Goal: Answer question/provide support: Share knowledge or assist other users

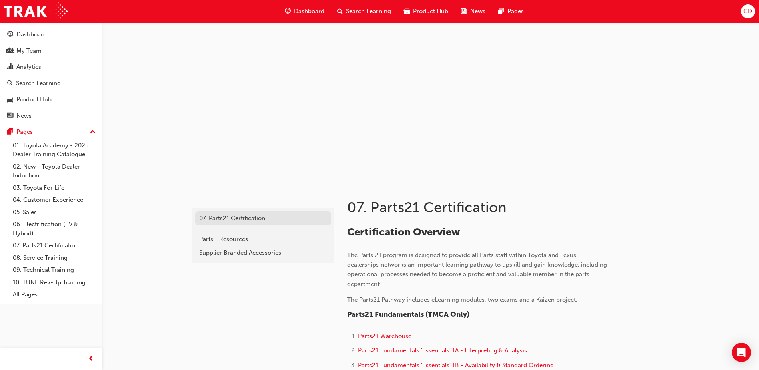
click at [218, 214] on div "07. Parts21 Certification" at bounding box center [263, 218] width 128 height 9
click at [309, 10] on span "Dashboard" at bounding box center [309, 11] width 30 height 9
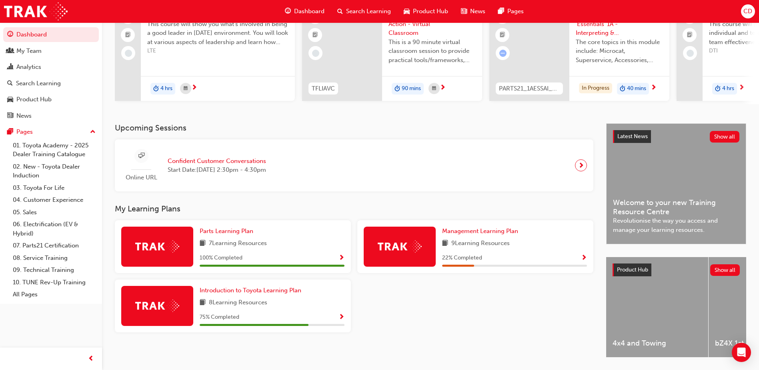
scroll to position [108, 0]
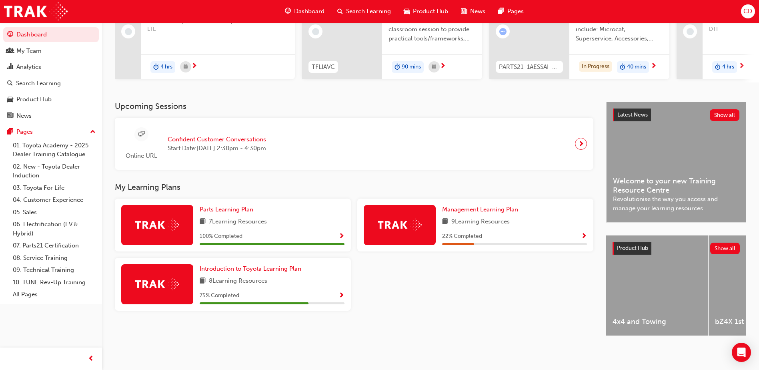
click at [231, 206] on span "Parts Learning Plan" at bounding box center [227, 209] width 54 height 7
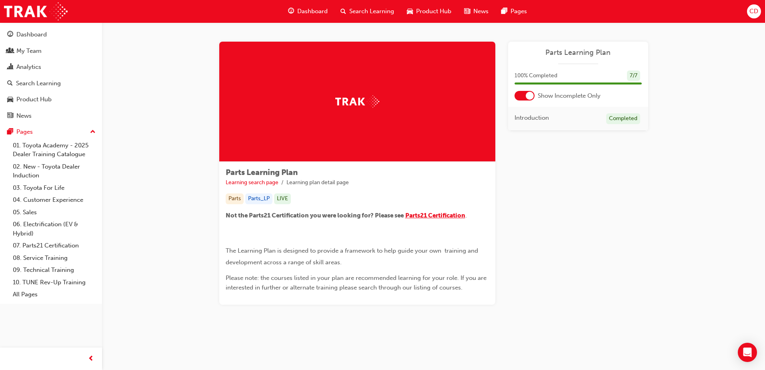
click at [435, 213] on span "Parts21 Certification" at bounding box center [435, 215] width 60 height 7
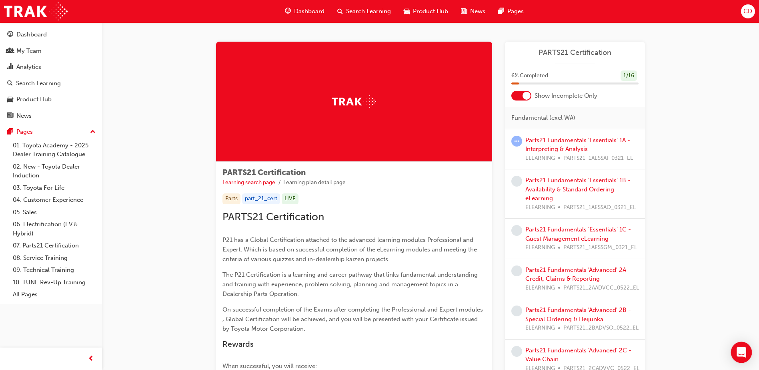
click at [742, 349] on icon "Open Intercom Messenger" at bounding box center [741, 352] width 9 height 10
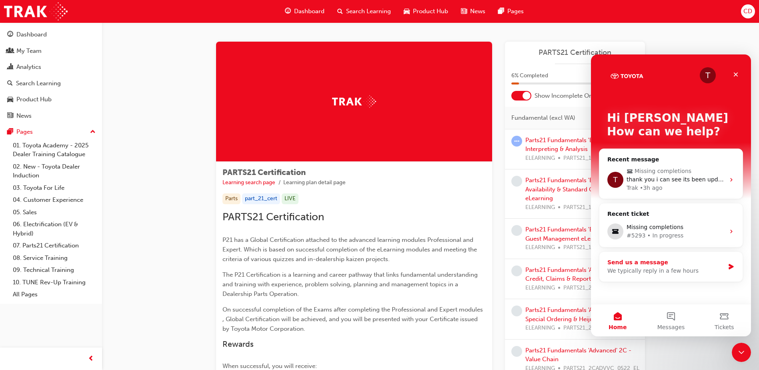
click at [685, 270] on div "We typically reply in a few hours" at bounding box center [665, 270] width 117 height 8
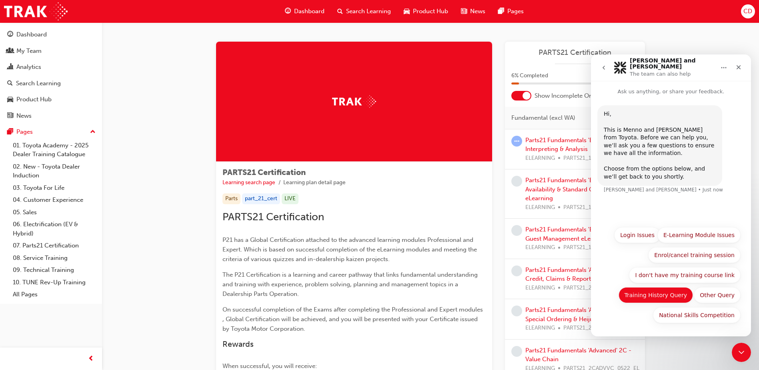
click at [643, 299] on button "Training History Query" at bounding box center [656, 295] width 75 height 16
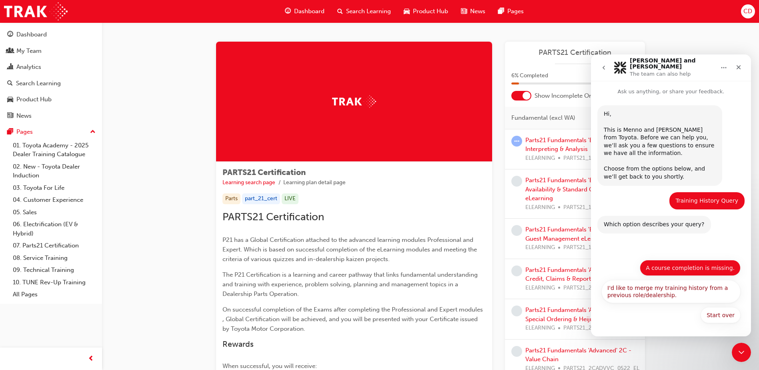
click at [686, 267] on button "A course completion is missing." at bounding box center [690, 268] width 101 height 16
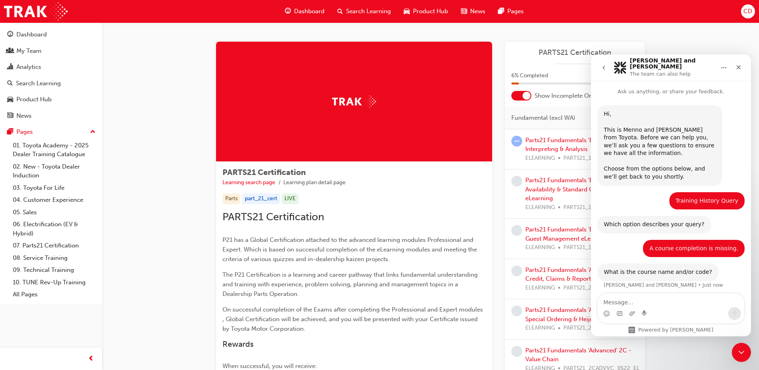
click at [681, 302] on textarea "Message…" at bounding box center [671, 300] width 146 height 14
type textarea "PARTS 21 WAREHOUSE & FUNDAMENTALS"
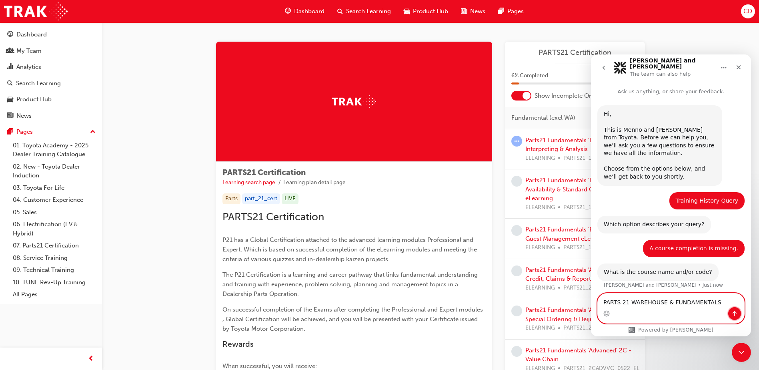
click at [736, 315] on icon "Send a message…" at bounding box center [734, 313] width 6 height 6
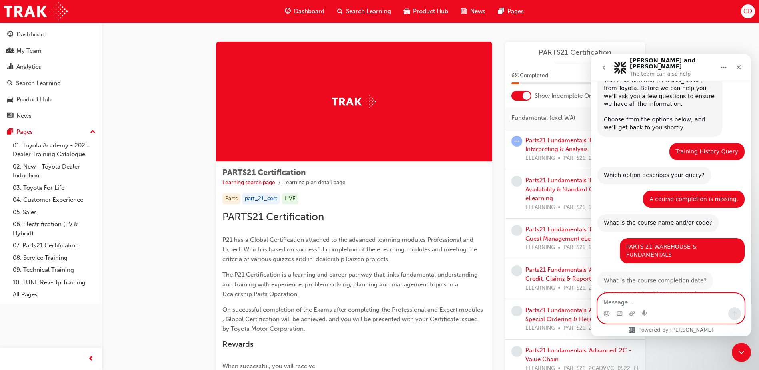
scroll to position [47, 0]
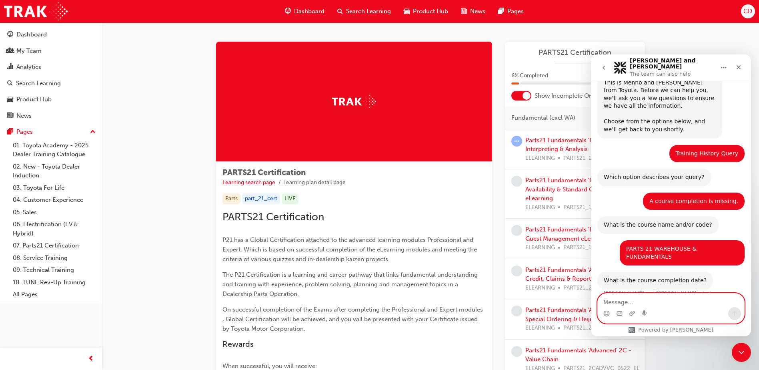
click at [697, 306] on textarea "Message…" at bounding box center [671, 300] width 146 height 14
type textarea "I"
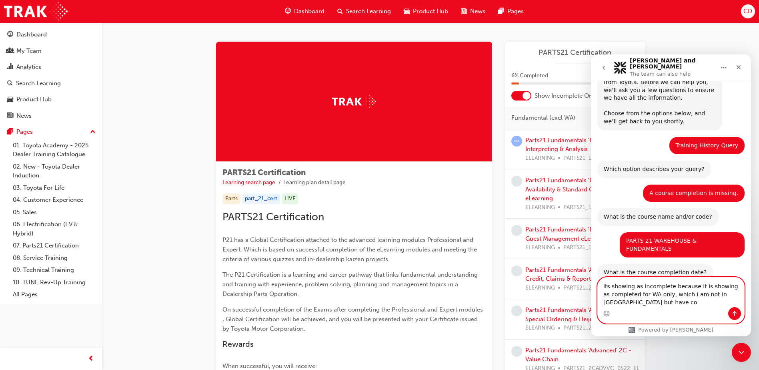
scroll to position [63, 0]
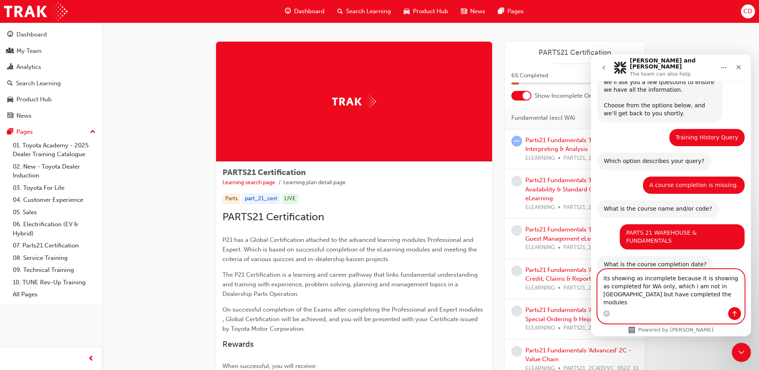
click at [676, 303] on textarea "its showing as incomplete because it is showing as completed for WA only, which…" at bounding box center [671, 288] width 146 height 38
type textarea "its showing as incomplete because it is showing as completed for WA only, which…"
click at [736, 311] on icon "Send a message…" at bounding box center [734, 313] width 6 height 6
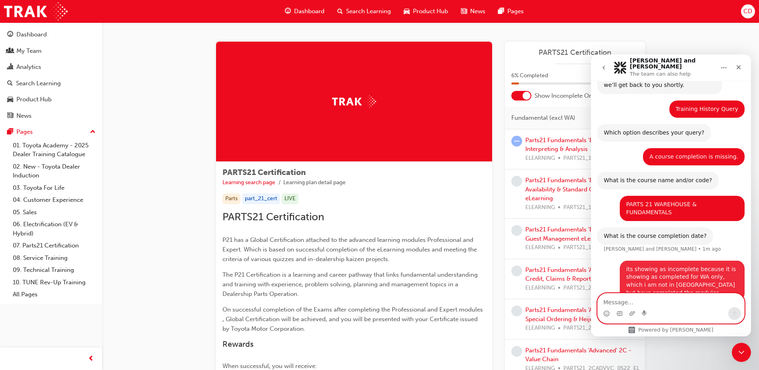
scroll to position [94, 0]
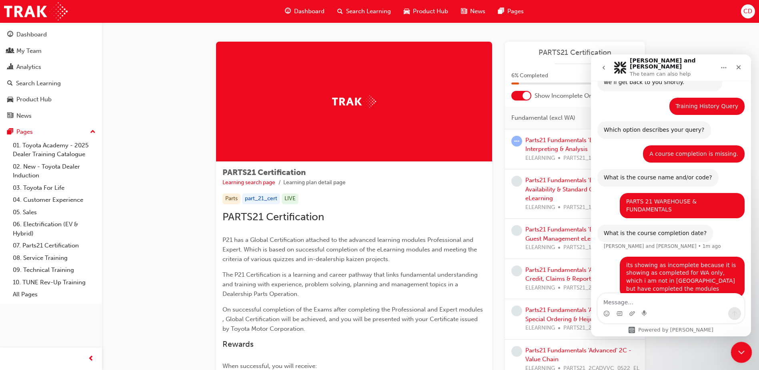
click at [742, 349] on icon "Close Intercom Messenger" at bounding box center [740, 351] width 10 height 10
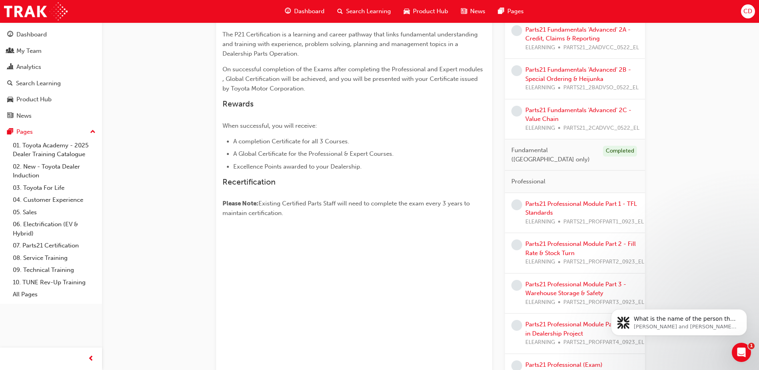
scroll to position [134, 0]
click at [739, 343] on div "Open Intercom Messenger" at bounding box center [740, 351] width 26 height 26
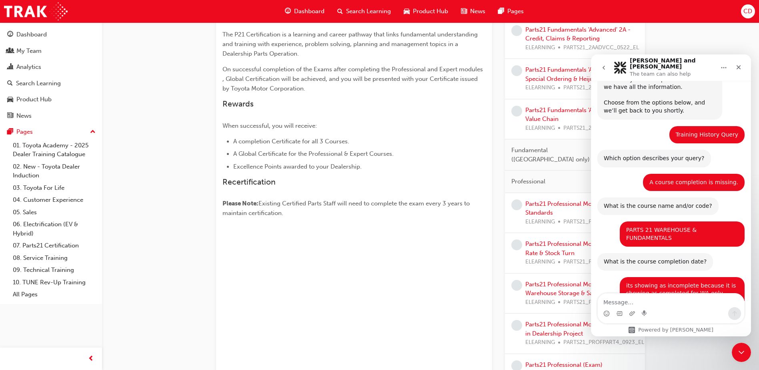
scroll to position [147, 0]
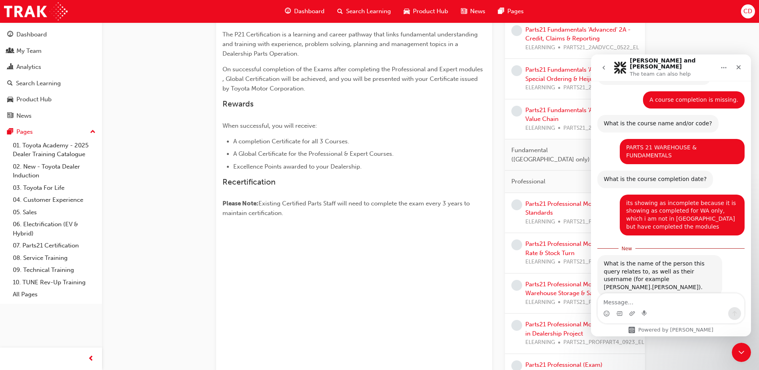
click at [674, 304] on textarea "Message…" at bounding box center [671, 300] width 146 height 14
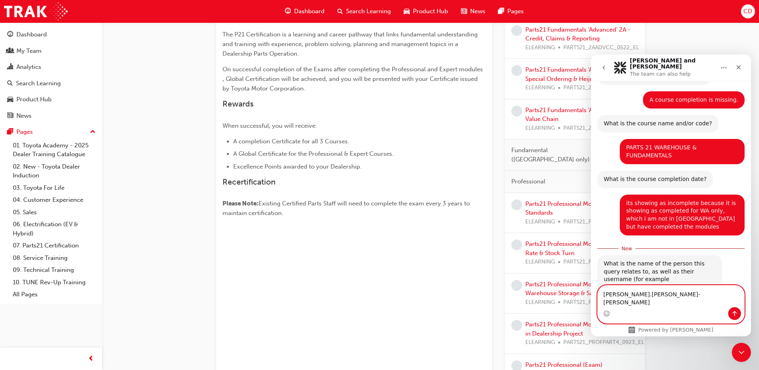
type textarea "[PERSON_NAME].[PERSON_NAME]- [PERSON_NAME]"
click at [733, 314] on icon "Send a message…" at bounding box center [734, 313] width 6 height 6
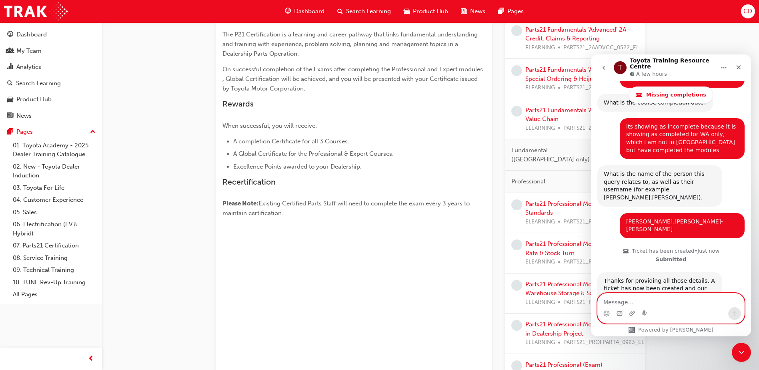
scroll to position [270, 0]
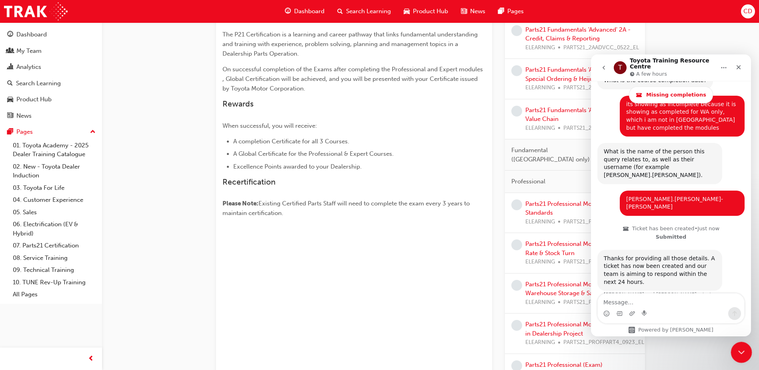
click at [739, 345] on div "Close Intercom Messenger" at bounding box center [740, 350] width 19 height 19
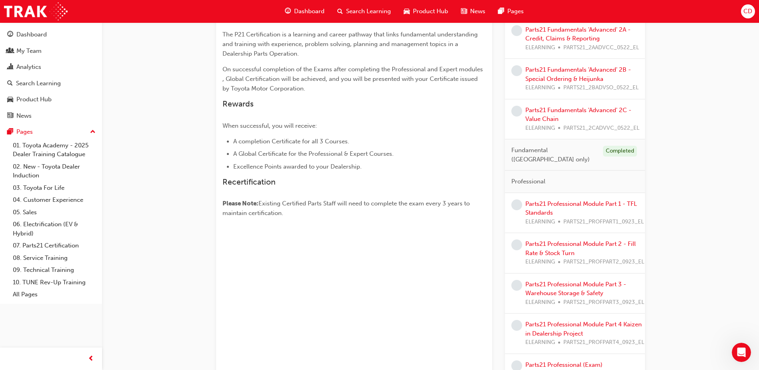
scroll to position [0, 0]
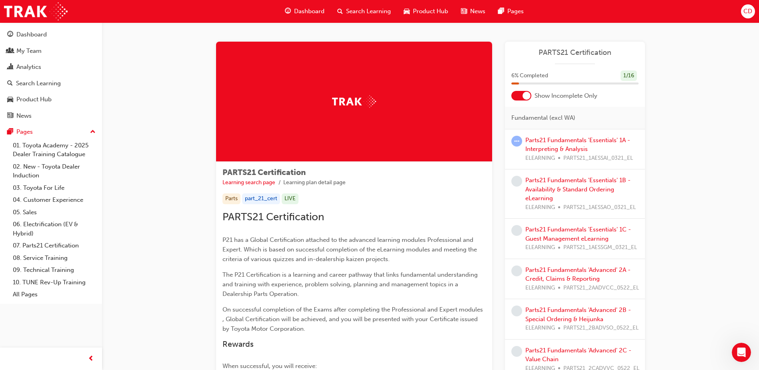
click at [301, 10] on span "Dashboard" at bounding box center [309, 11] width 30 height 9
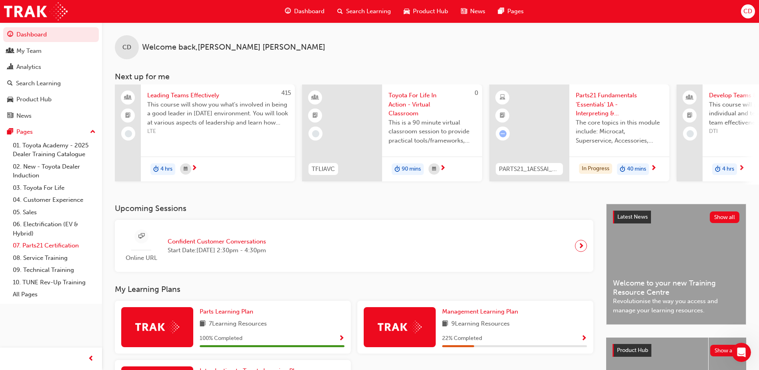
click at [40, 242] on link "07. Parts21 Certification" at bounding box center [54, 245] width 89 height 12
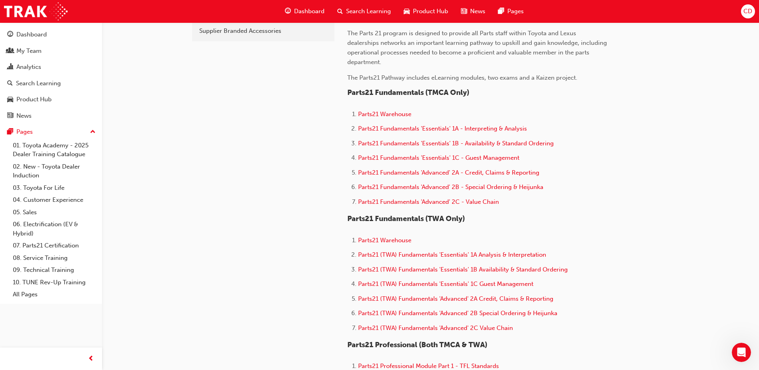
scroll to position [240, 0]
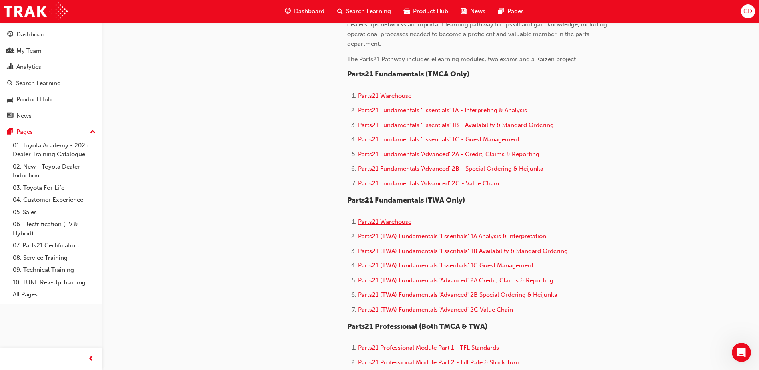
click at [400, 220] on span "Parts21 Warehouse" at bounding box center [384, 221] width 53 height 7
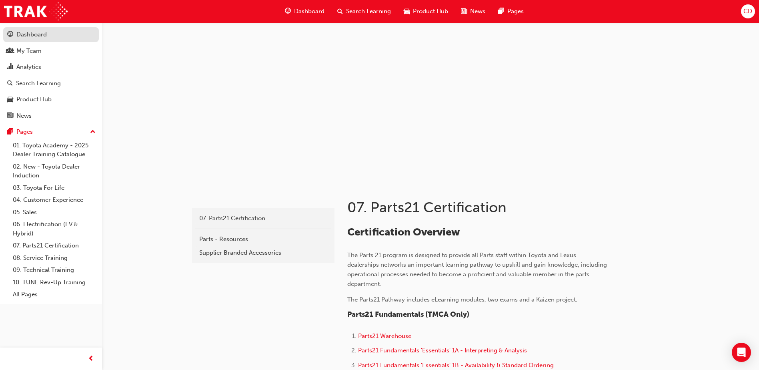
click at [31, 36] on div "Dashboard" at bounding box center [31, 34] width 30 height 9
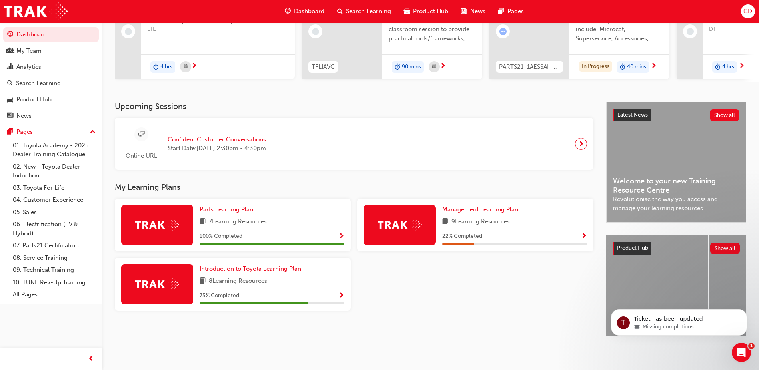
click at [341, 340] on div "Upcoming Sessions Online URL Confident Customer Conversations Start Date: Wed 2…" at bounding box center [360, 226] width 491 height 248
click at [738, 347] on icon "Open Intercom Messenger" at bounding box center [740, 351] width 13 height 13
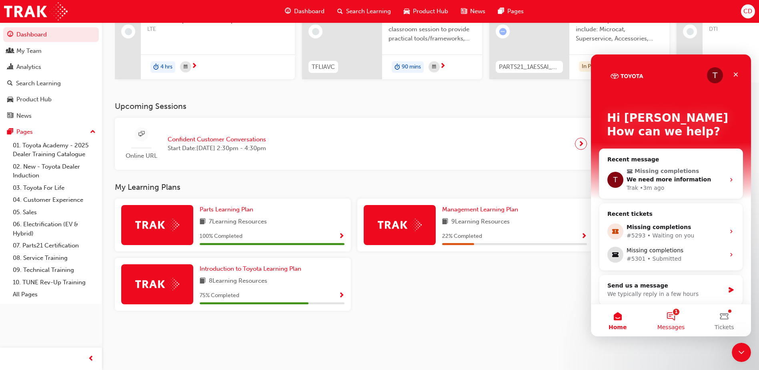
click at [672, 316] on button "1 Messages" at bounding box center [670, 320] width 53 height 32
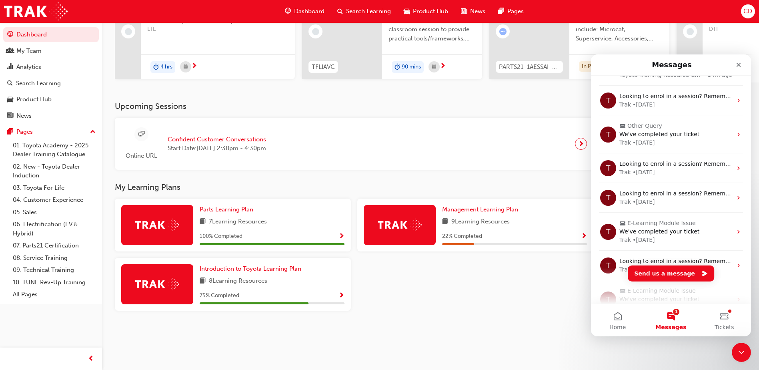
scroll to position [142, 0]
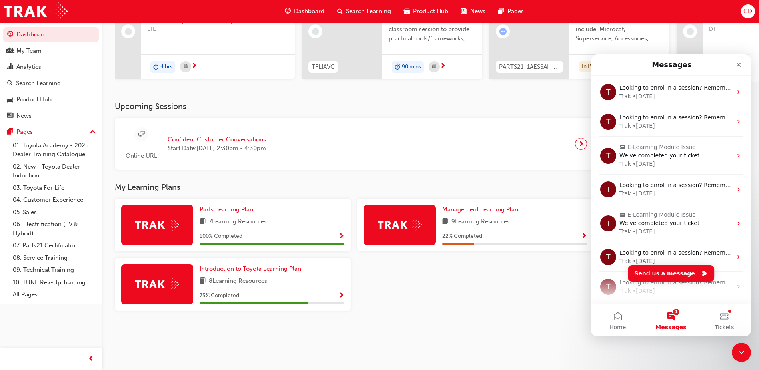
click at [675, 317] on button "1 Messages" at bounding box center [670, 320] width 53 height 32
click at [668, 315] on button "1 Messages" at bounding box center [670, 320] width 53 height 32
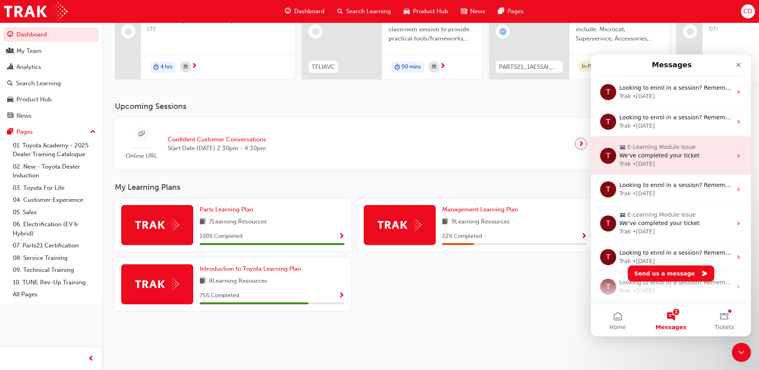
scroll to position [447, 0]
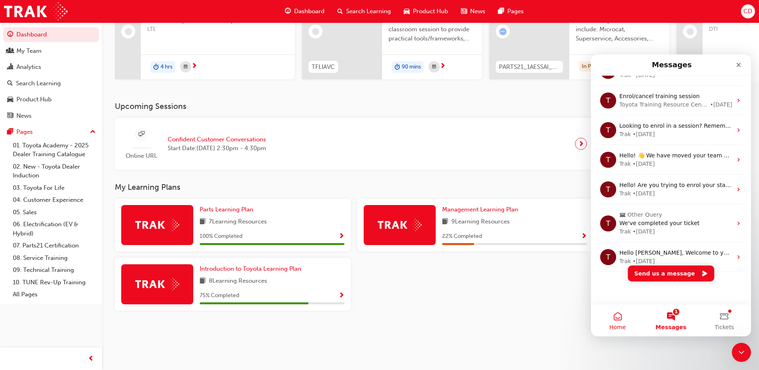
click at [617, 315] on button "Home" at bounding box center [617, 320] width 53 height 32
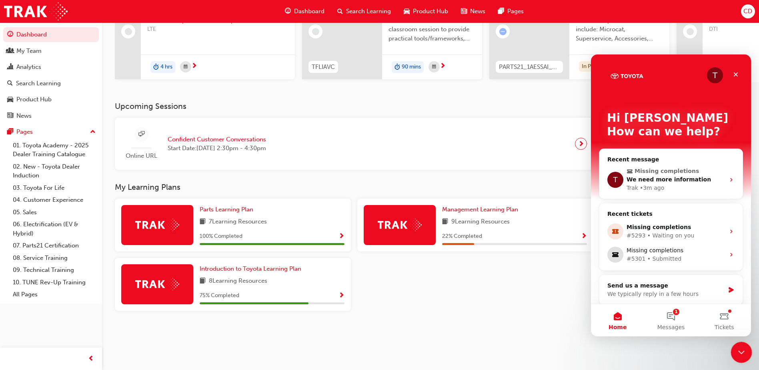
click at [739, 345] on div "Close Intercom Messenger" at bounding box center [740, 350] width 19 height 19
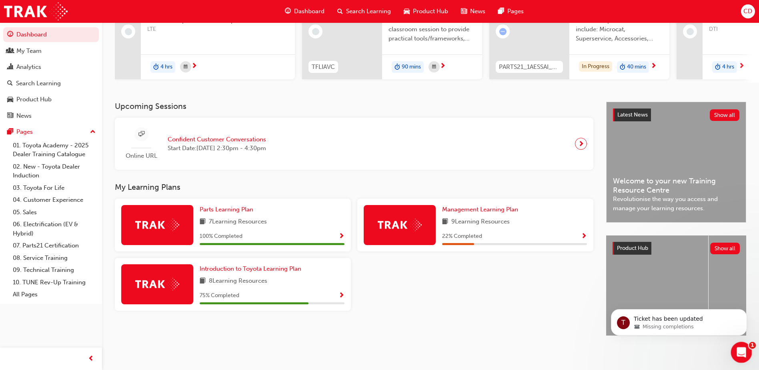
scroll to position [0, 0]
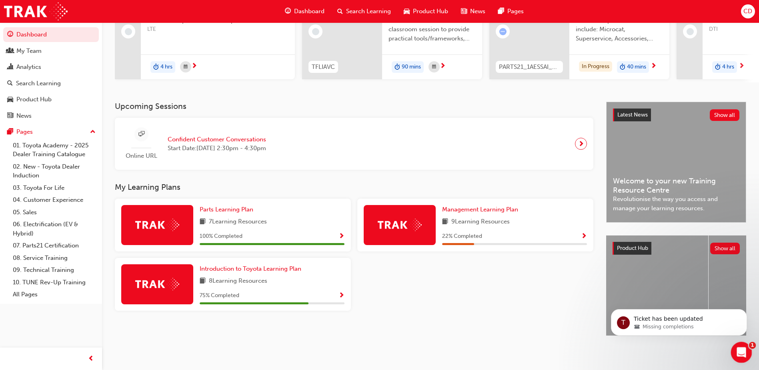
click at [739, 345] on icon "Open Intercom Messenger" at bounding box center [740, 351] width 13 height 13
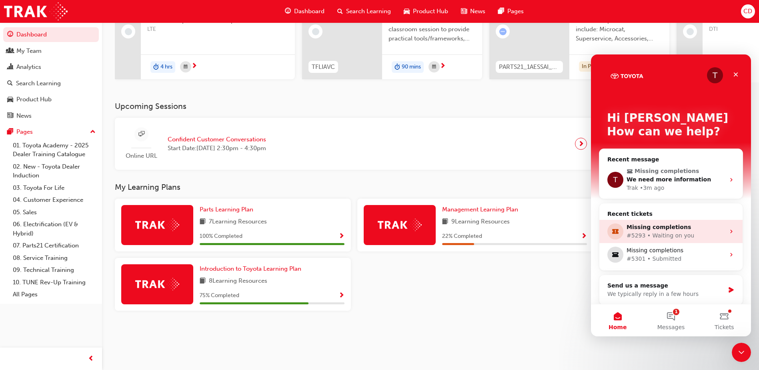
click at [664, 231] on div "#5293 • Waiting on you" at bounding box center [676, 235] width 98 height 8
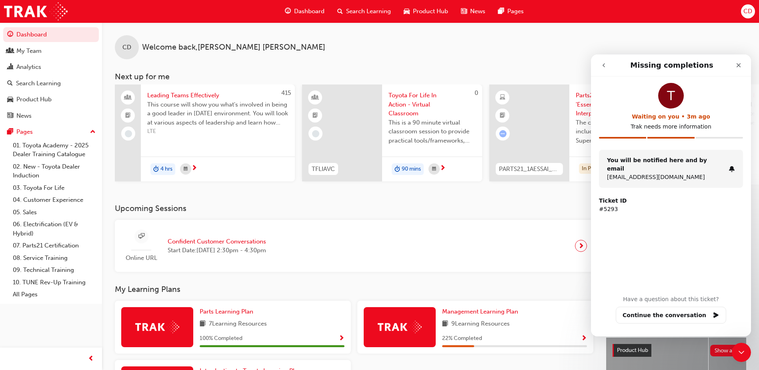
scroll to position [108, 0]
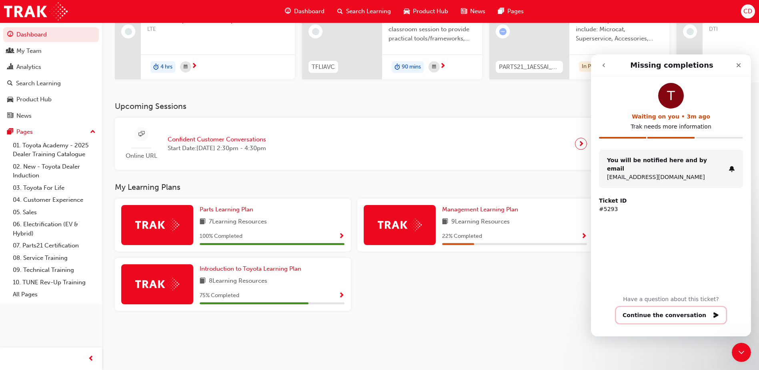
click at [659, 312] on button "Continue the conversation" at bounding box center [671, 314] width 110 height 17
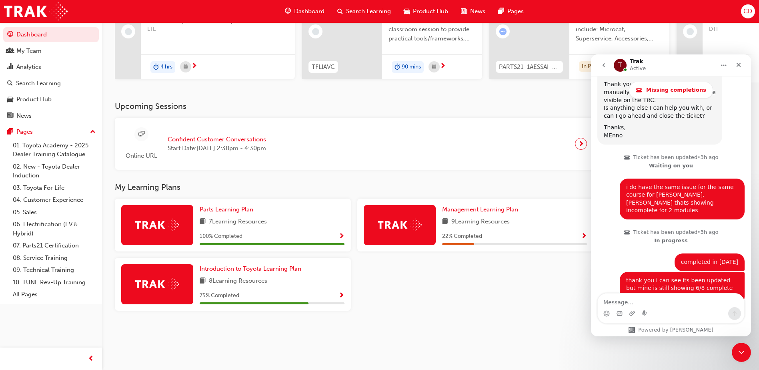
scroll to position [562, 0]
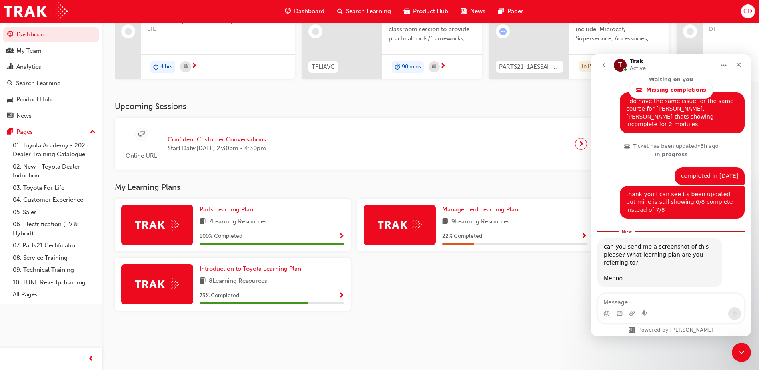
click at [426, 311] on div at bounding box center [475, 287] width 242 height 59
click at [44, 242] on link "07. Parts21 Certification" at bounding box center [54, 245] width 89 height 12
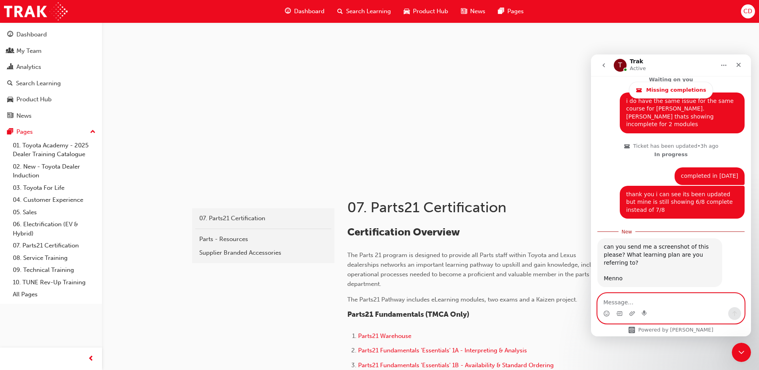
click at [624, 300] on textarea "Message…" at bounding box center [671, 300] width 146 height 14
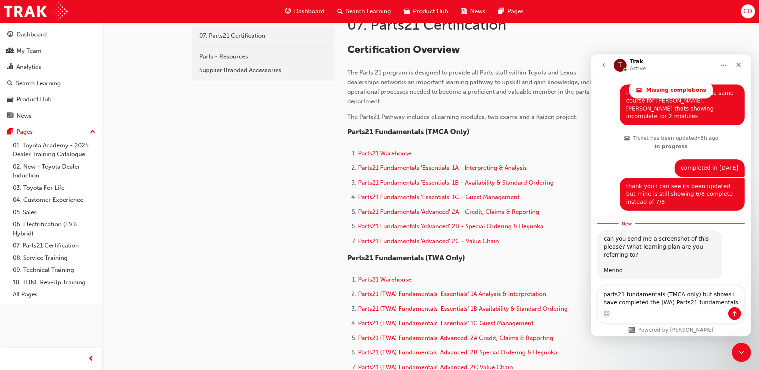
scroll to position [200, 0]
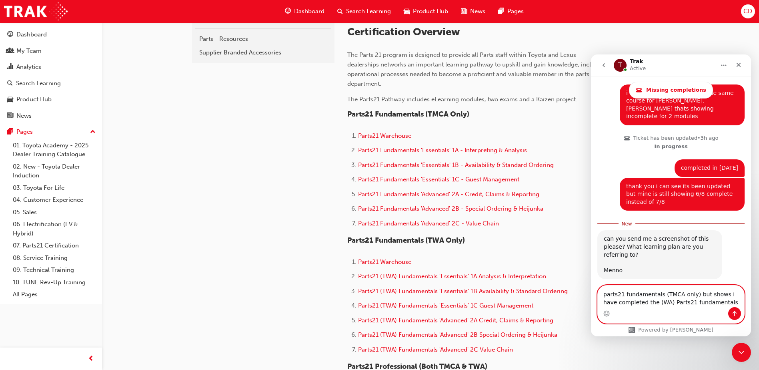
click at [657, 295] on textarea "parts21 fundamentals (TMCA only) but shows i have completed the (WA) Parts21 fu…" at bounding box center [671, 296] width 146 height 22
click at [668, 304] on textarea "parts21 fundamentals 1-7 (TMCA only) but shows i have completed the (WA) Parts2…" at bounding box center [671, 292] width 146 height 30
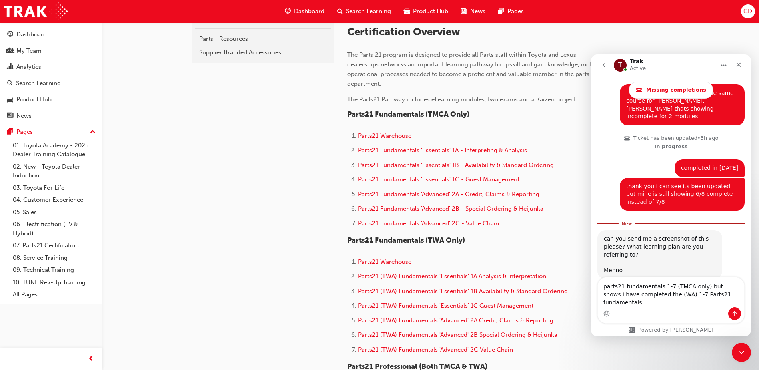
click at [711, 312] on div "Intercom messenger" at bounding box center [671, 313] width 146 height 13
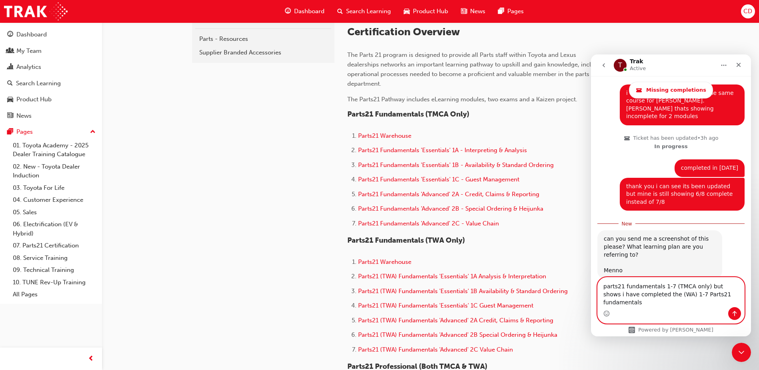
click at [715, 302] on textarea "parts21 fundamentals 1-7 (TMCA only) but shows i have completed the (WA) 1-7 Pa…" at bounding box center [671, 292] width 146 height 30
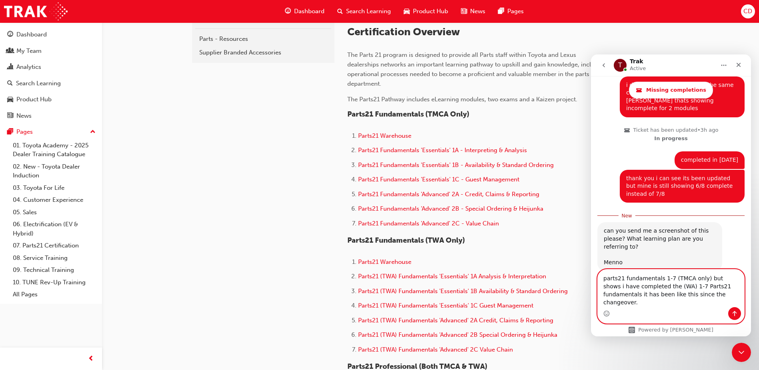
type textarea "parts21 fundamentals 1-7 (TMCA only) but shows i have completed the (WA) 1-7 Pa…"
click at [735, 312] on icon "Send a message…" at bounding box center [735, 313] width 4 height 5
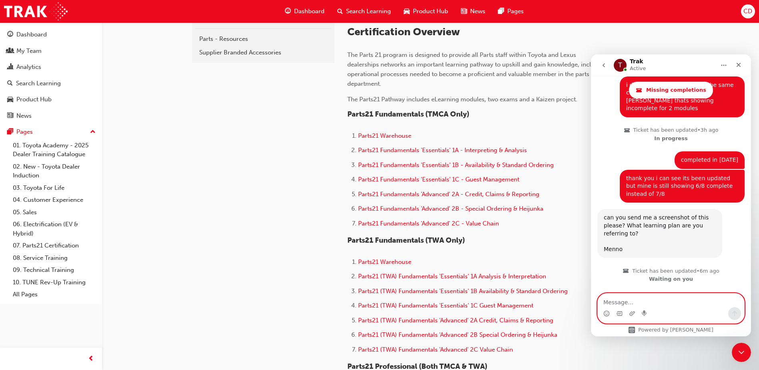
scroll to position [596, 0]
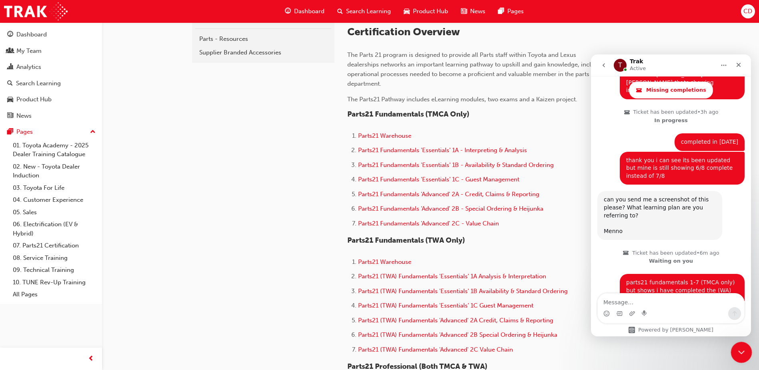
click at [739, 347] on icon "Close Intercom Messenger" at bounding box center [740, 351] width 10 height 10
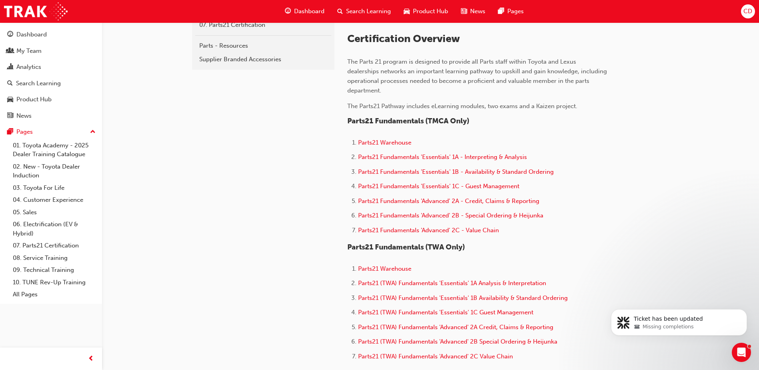
scroll to position [120, 0]
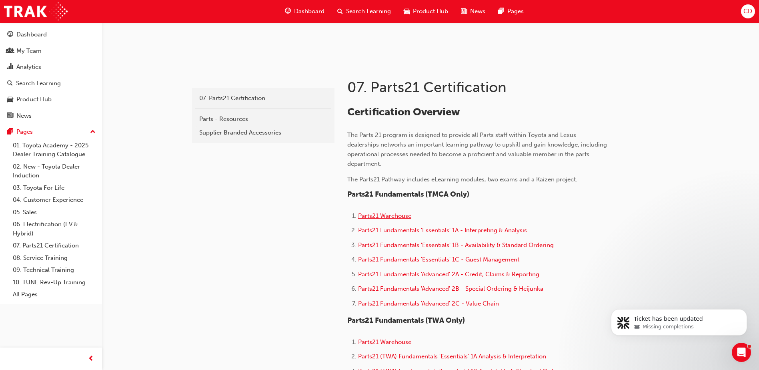
click at [374, 214] on span "Parts21 Warehouse" at bounding box center [384, 215] width 53 height 7
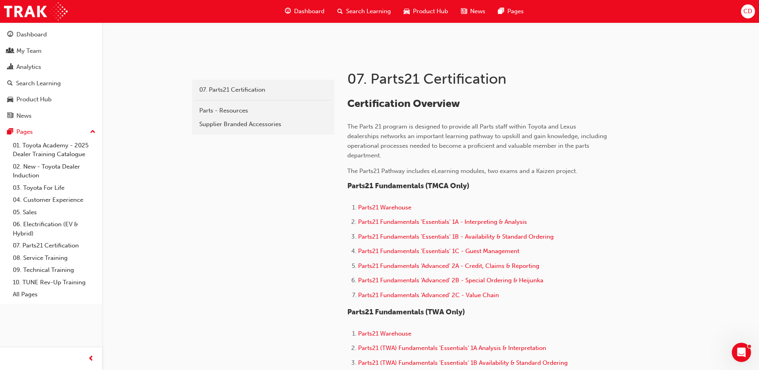
scroll to position [160, 0]
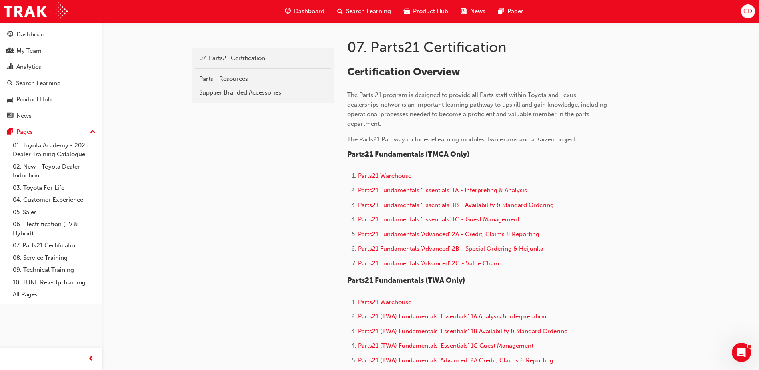
click at [408, 188] on span "Parts21 Fundamentals 'Essentials' 1A - Interpreting & Analysis" at bounding box center [442, 189] width 169 height 7
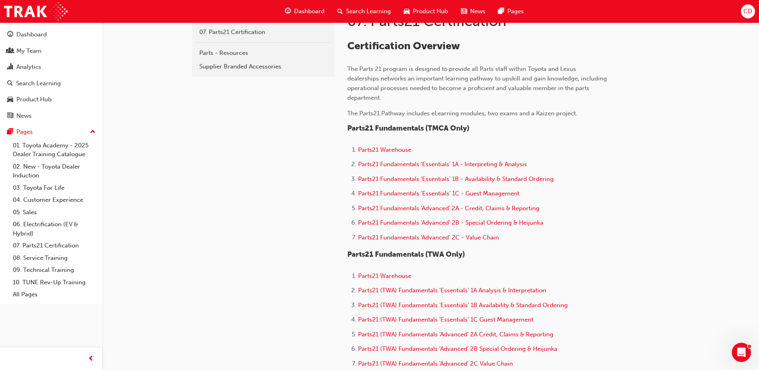
scroll to position [200, 0]
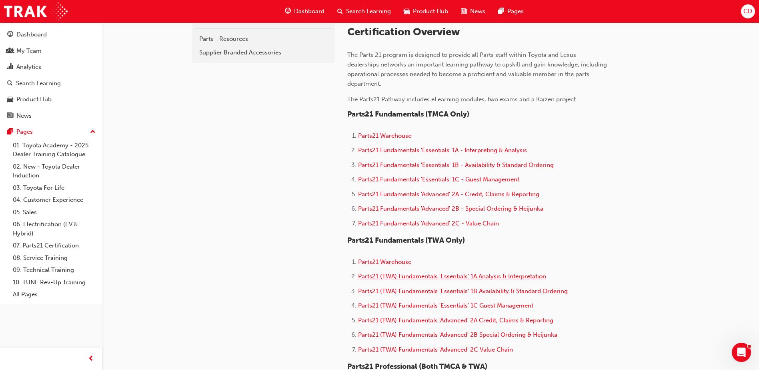
click at [421, 274] on span "Parts21 (TWA) Fundamentals 'Essentials' 1A Analysis & Interpretation" at bounding box center [452, 275] width 188 height 7
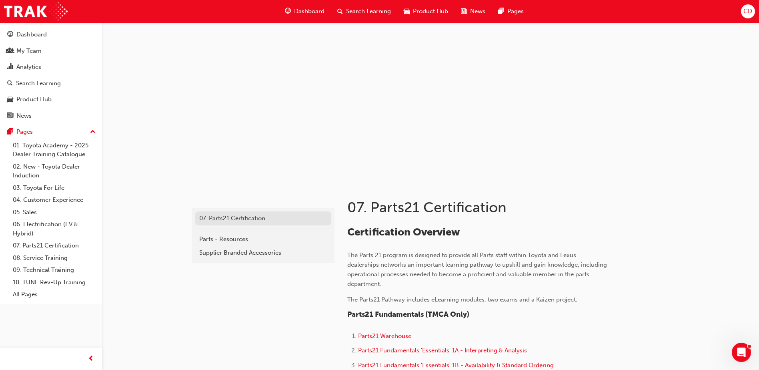
click at [228, 216] on div "07. Parts21 Certification" at bounding box center [263, 218] width 128 height 9
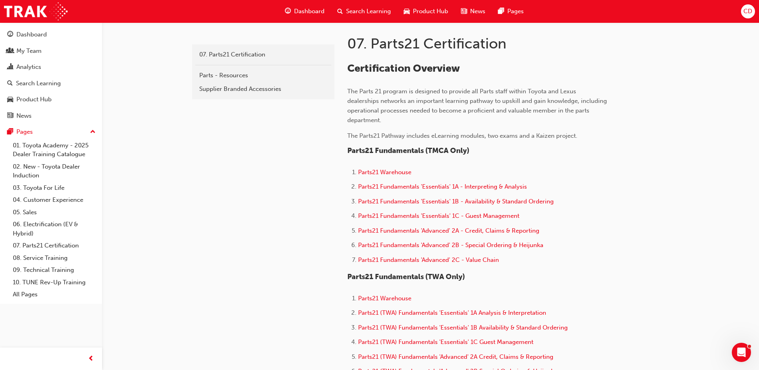
scroll to position [160, 0]
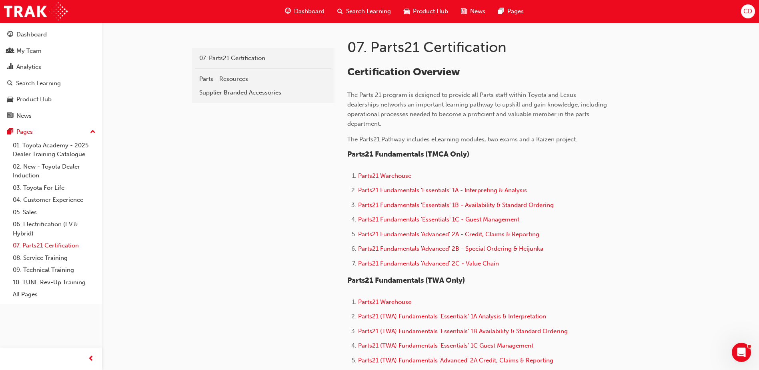
click at [61, 244] on link "07. Parts21 Certification" at bounding box center [54, 245] width 89 height 12
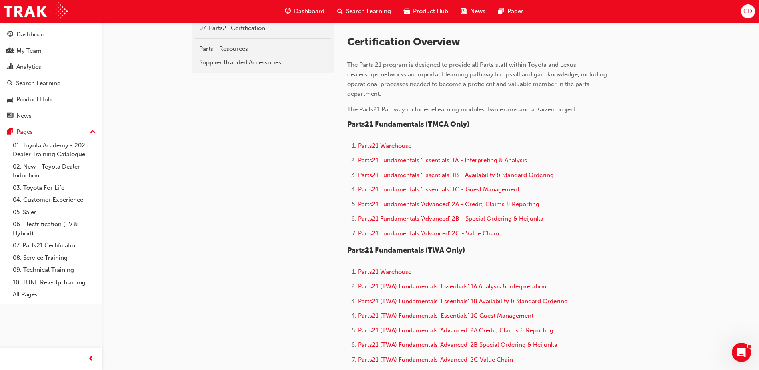
scroll to position [150, 0]
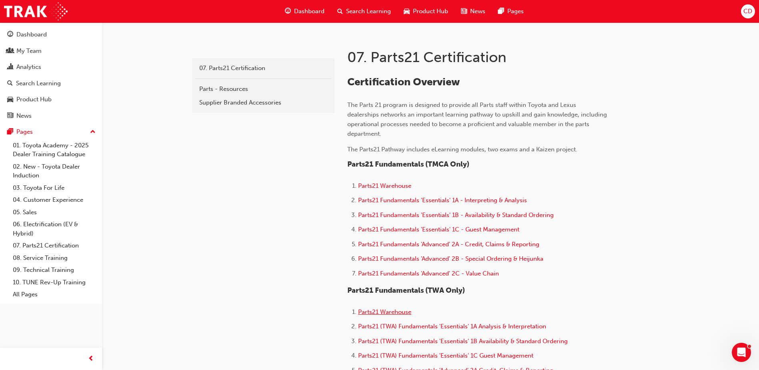
click at [387, 308] on span "Parts21 Warehouse" at bounding box center [384, 311] width 53 height 7
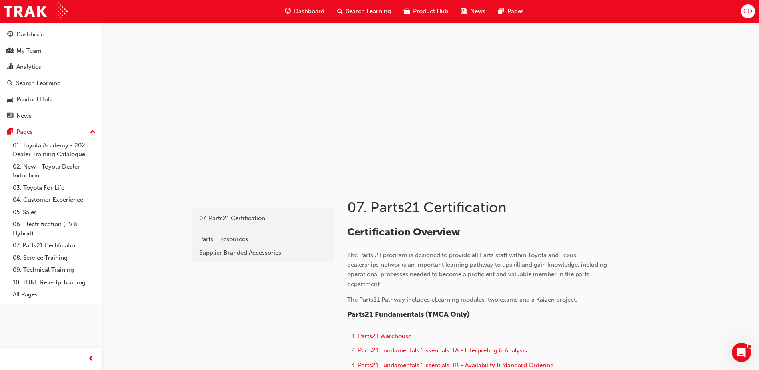
click at [303, 10] on span "Dashboard" at bounding box center [309, 11] width 30 height 9
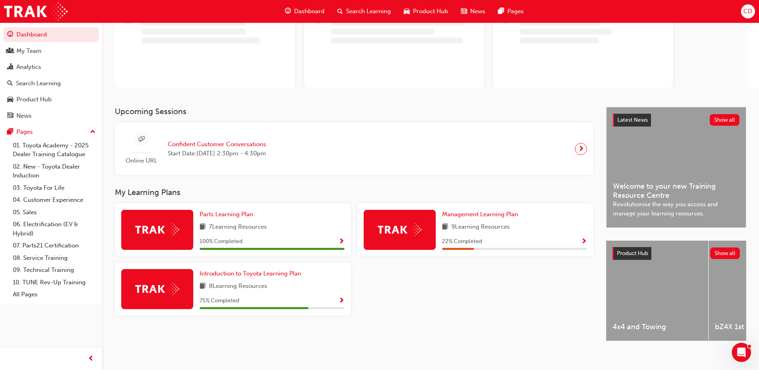
scroll to position [77, 0]
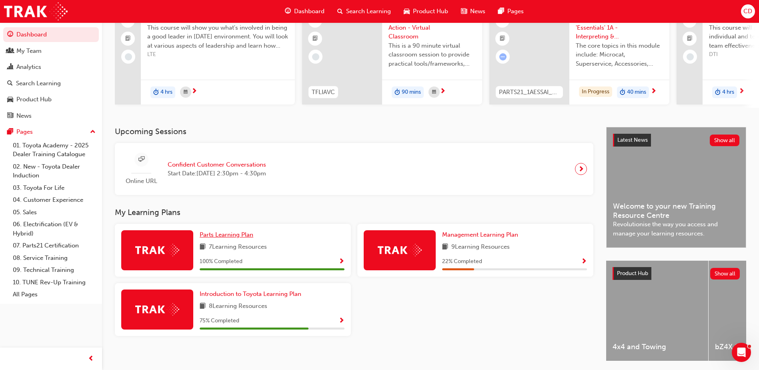
click at [234, 236] on span "Parts Learning Plan" at bounding box center [227, 234] width 54 height 7
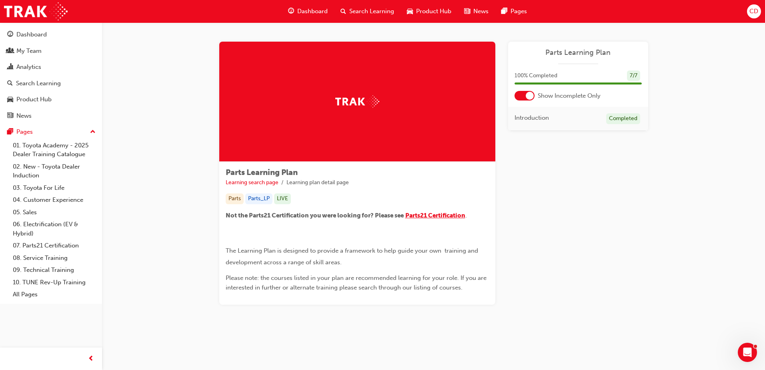
click at [436, 214] on span "Parts21 Certification" at bounding box center [435, 215] width 60 height 7
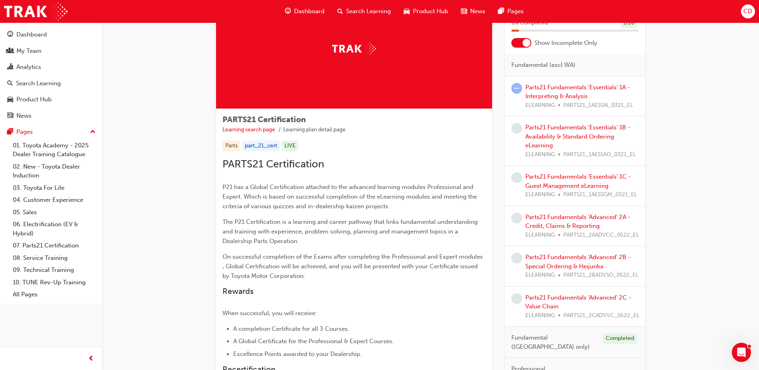
scroll to position [40, 0]
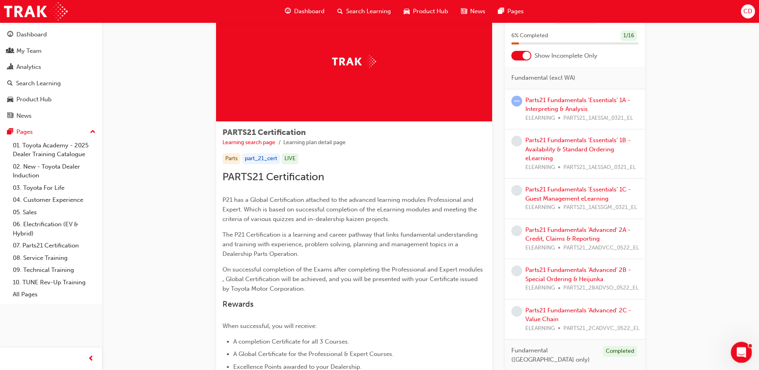
click at [736, 349] on icon "Open Intercom Messenger" at bounding box center [740, 351] width 13 height 13
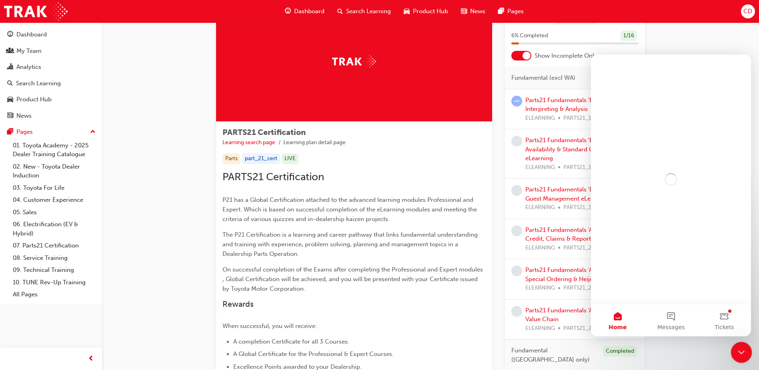
scroll to position [0, 0]
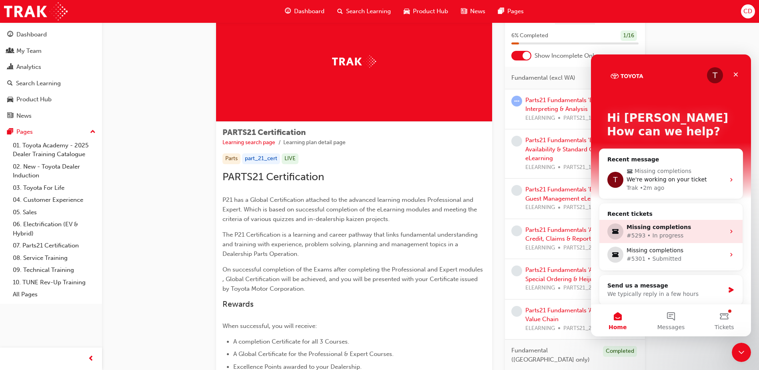
click at [655, 232] on div "#5293 • In progress" at bounding box center [676, 235] width 98 height 8
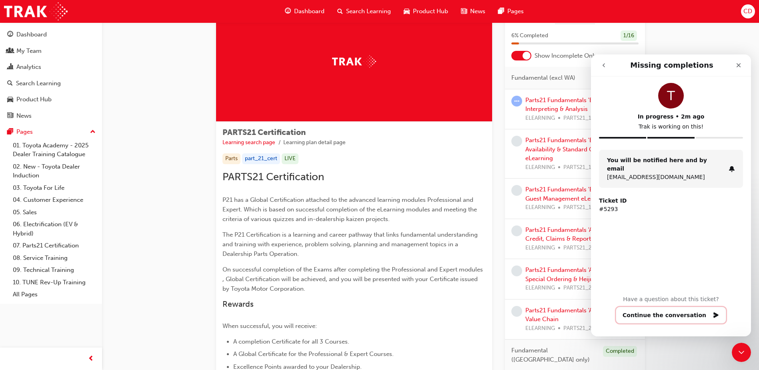
click at [683, 320] on button "Continue the conversation" at bounding box center [671, 314] width 110 height 17
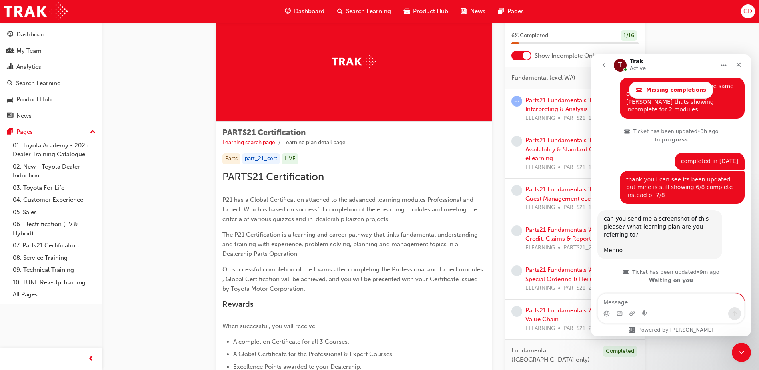
scroll to position [623, 0]
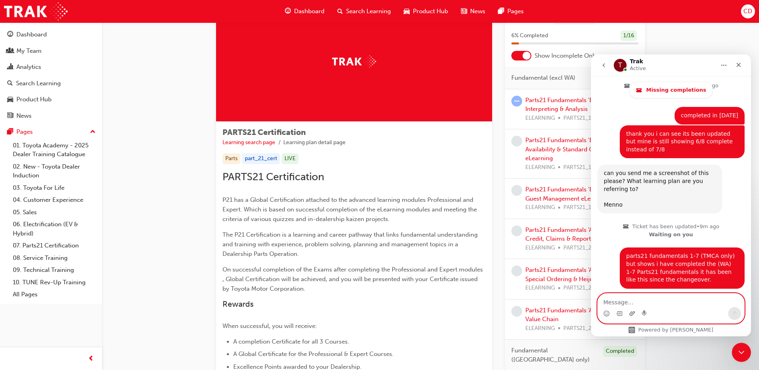
click at [633, 313] on icon "Upload attachment" at bounding box center [632, 313] width 6 height 6
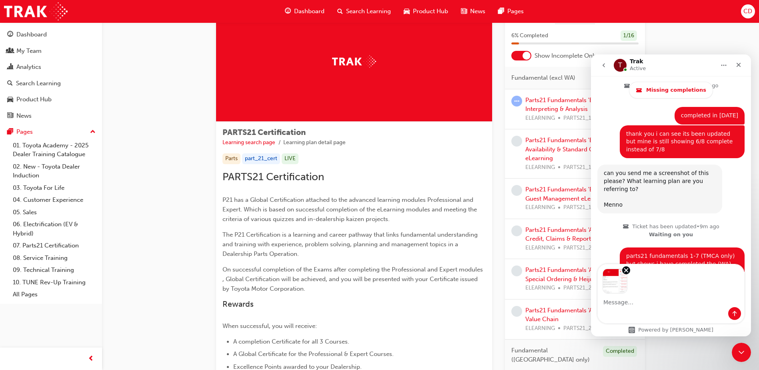
scroll to position [653, 0]
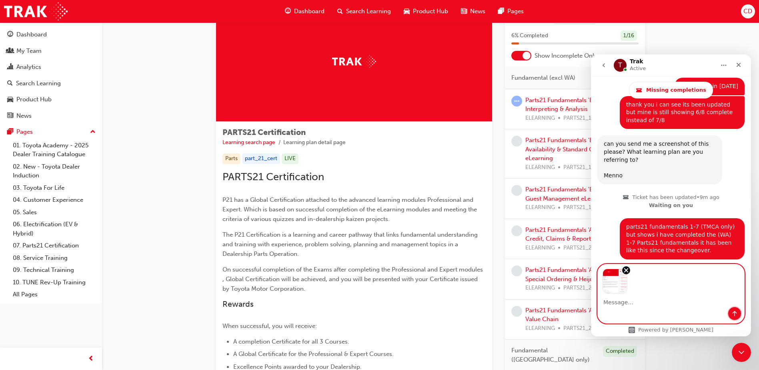
click at [736, 313] on icon "Send a message…" at bounding box center [734, 313] width 6 height 6
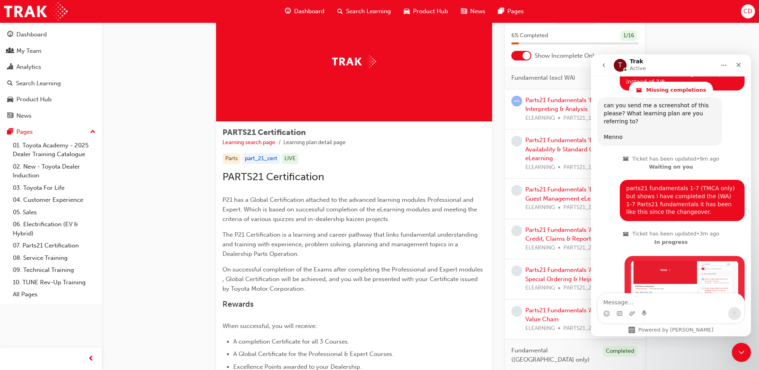
scroll to position [720, 0]
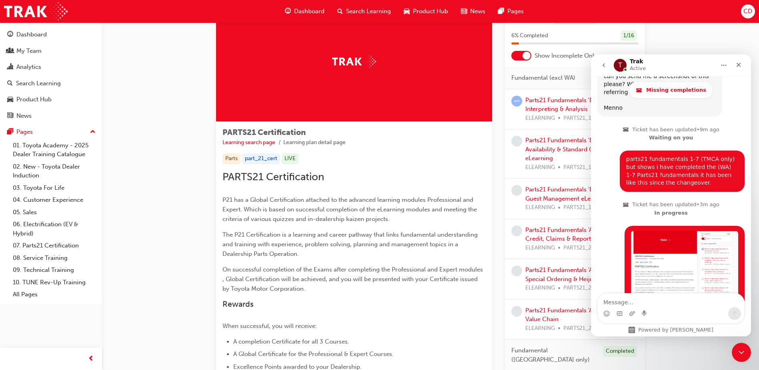
click at [498, 342] on div "PARTS21 Certification Learning search page Learning plan detail page Parts part…" at bounding box center [430, 376] width 429 height 748
click at [736, 349] on icon "Close Intercom Messenger" at bounding box center [740, 351] width 10 height 10
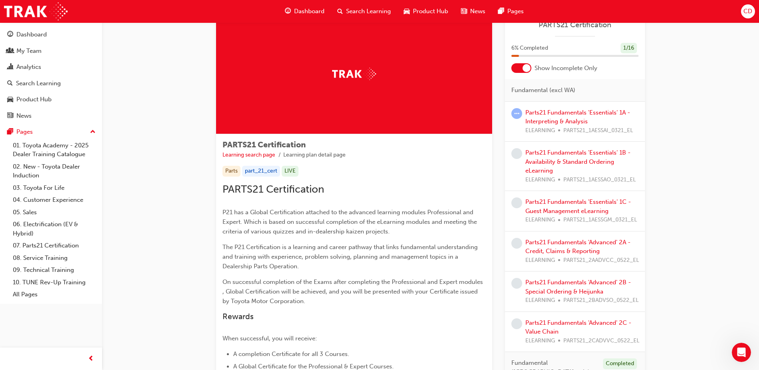
scroll to position [40, 0]
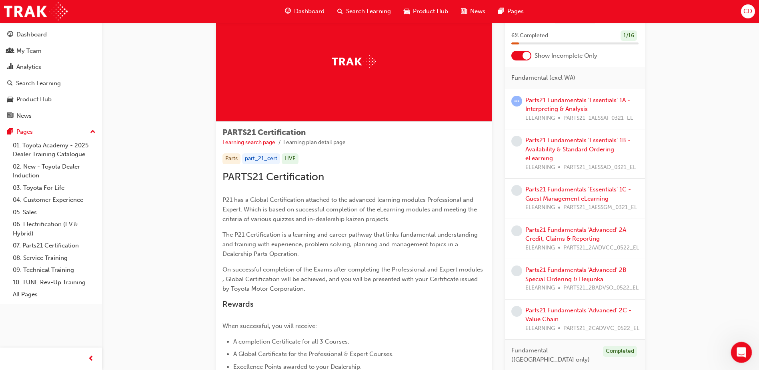
click at [734, 344] on div "Open Intercom Messenger" at bounding box center [740, 351] width 26 height 26
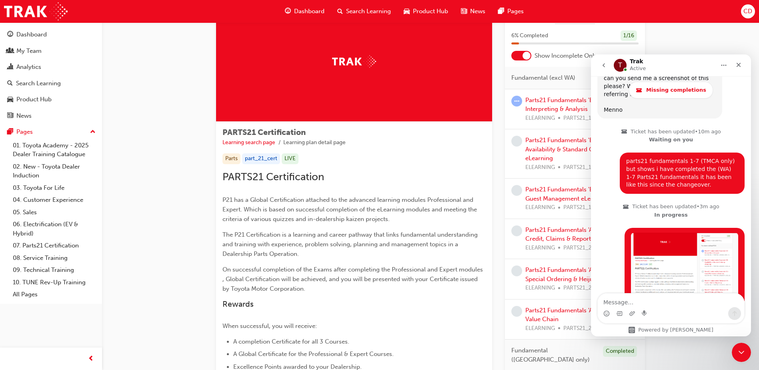
scroll to position [720, 0]
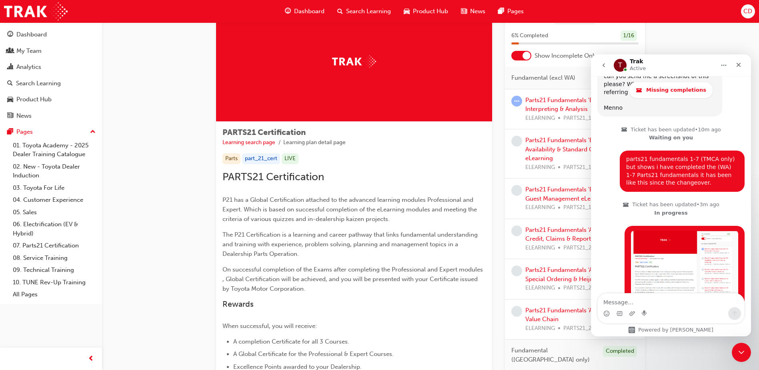
click at [675, 302] on textarea "Message…" at bounding box center [671, 300] width 146 height 14
click at [739, 346] on icon "Close Intercom Messenger" at bounding box center [740, 351] width 10 height 10
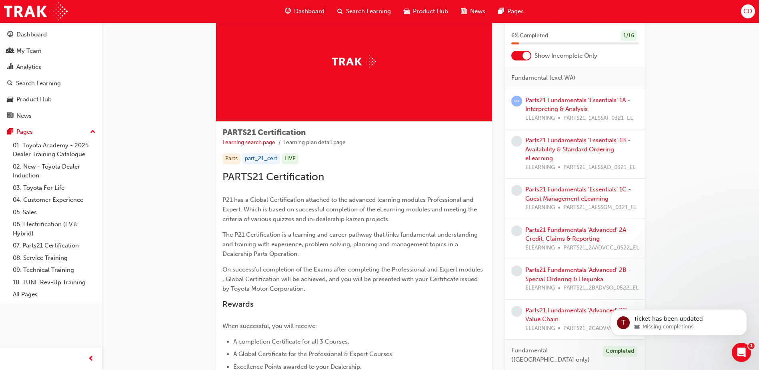
scroll to position [0, 0]
click at [735, 353] on icon "Open Intercom Messenger" at bounding box center [740, 351] width 13 height 13
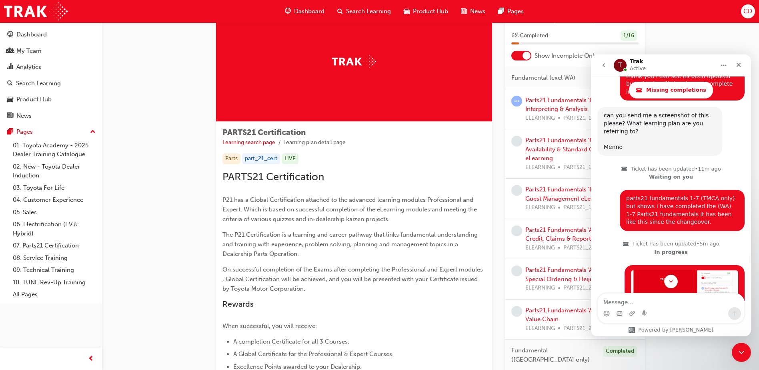
scroll to position [720, 0]
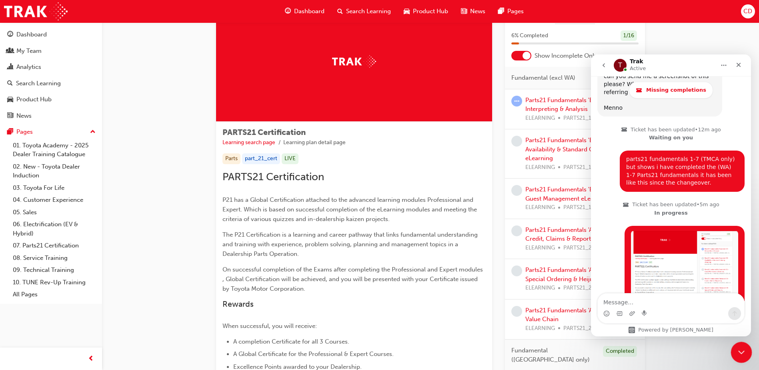
click at [748, 349] on div "Close Intercom Messenger" at bounding box center [740, 350] width 19 height 19
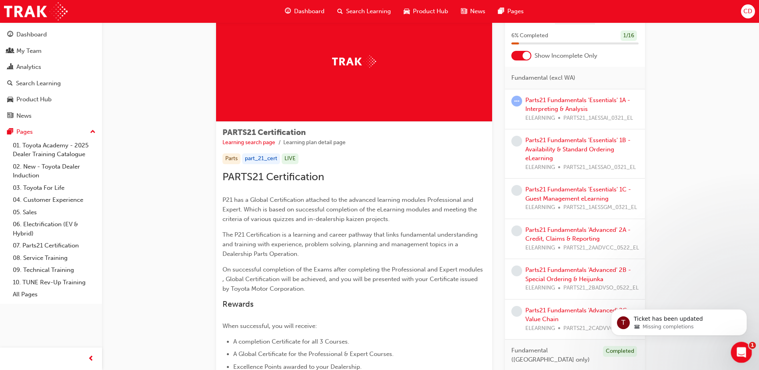
scroll to position [0, 0]
click at [662, 320] on p "Ticket has been updated" at bounding box center [685, 319] width 103 height 8
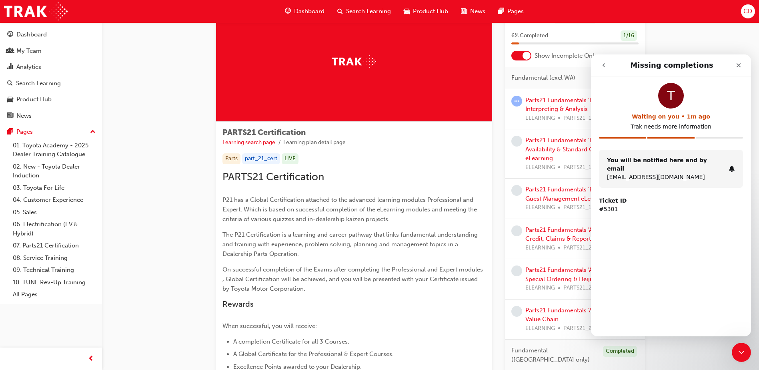
click at [642, 161] on strong "You will be notified here and by email" at bounding box center [657, 164] width 100 height 15
click at [613, 205] on p "#5301" at bounding box center [671, 209] width 144 height 8
click at [747, 353] on div "Close Intercom Messenger" at bounding box center [740, 350] width 19 height 19
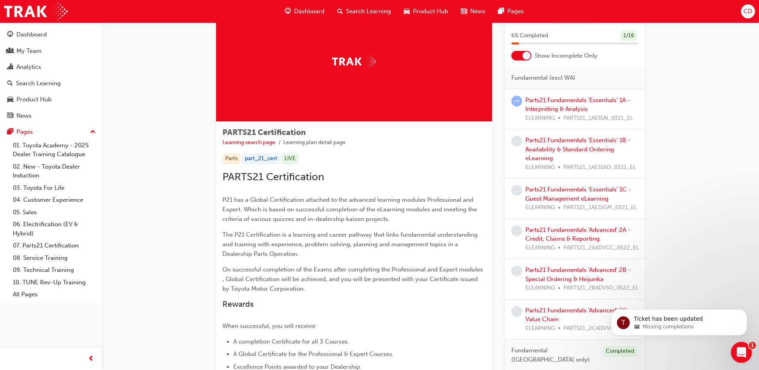
click at [743, 351] on icon "Open Intercom Messenger" at bounding box center [740, 351] width 13 height 13
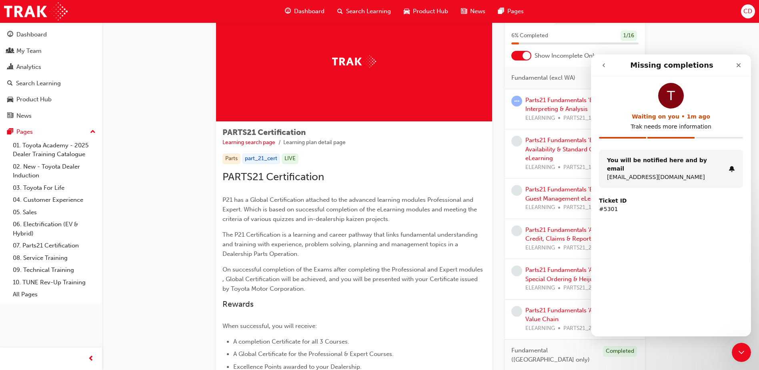
click at [671, 96] on div "T" at bounding box center [671, 96] width 26 height 26
click at [670, 173] on p "[EMAIL_ADDRESS][DOMAIN_NAME]" at bounding box center [666, 177] width 118 height 8
click at [602, 197] on strong "Ticket ID" at bounding box center [613, 200] width 28 height 6
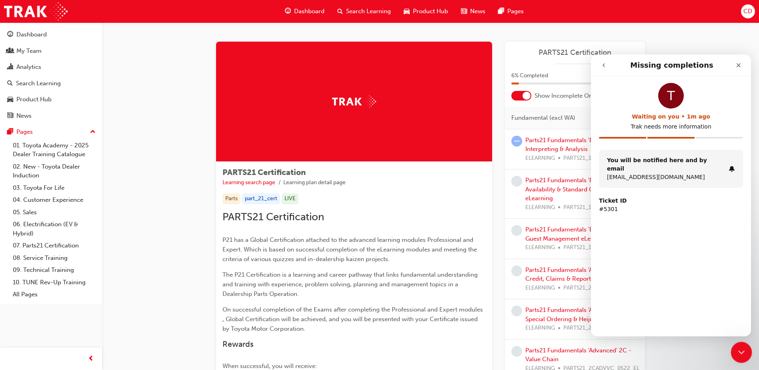
click at [745, 354] on icon "Close Intercom Messenger" at bounding box center [740, 351] width 10 height 10
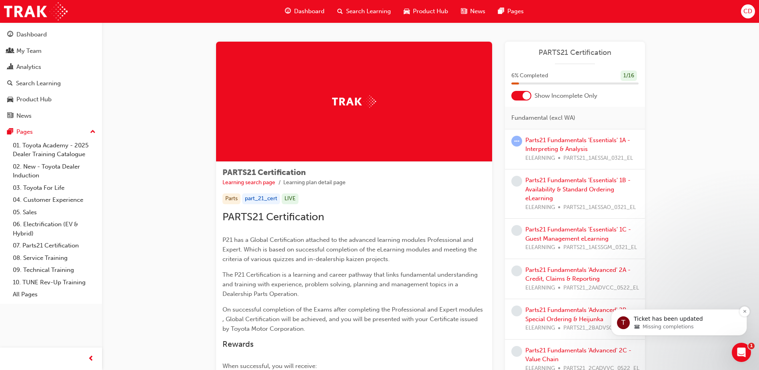
click at [676, 327] on span "Missing completions" at bounding box center [668, 326] width 51 height 7
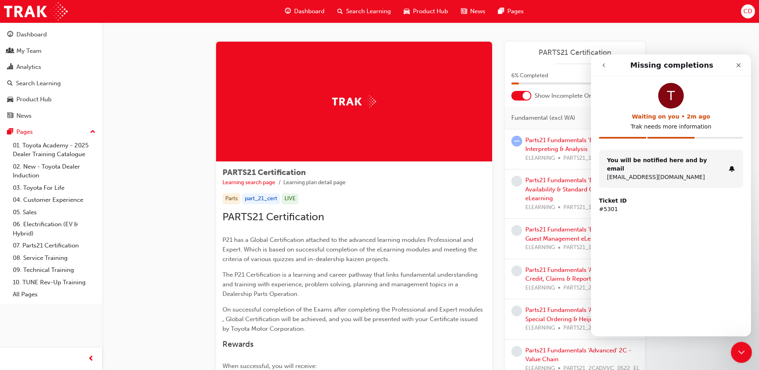
click at [741, 356] on div "Close Intercom Messenger" at bounding box center [740, 350] width 19 height 19
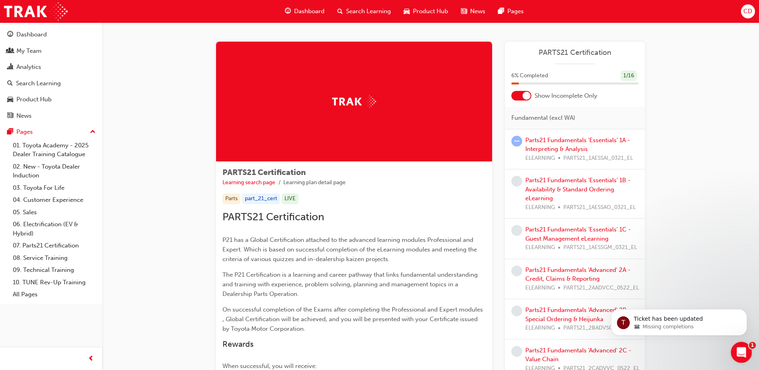
click at [741, 357] on icon "Open Intercom Messenger" at bounding box center [740, 351] width 13 height 13
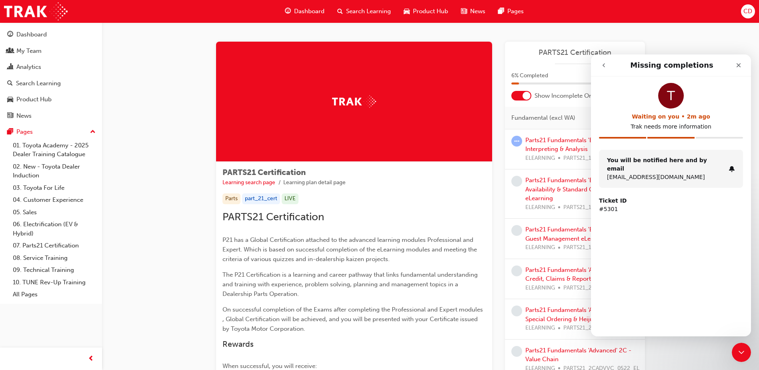
click at [613, 197] on strong "Ticket ID" at bounding box center [613, 200] width 28 height 6
click at [647, 205] on p "#5301" at bounding box center [671, 209] width 144 height 8
click at [674, 173] on div "You will be notified here and by email cdavis@sheppartontoyota.com.au" at bounding box center [671, 169] width 144 height 38
click at [674, 173] on p "[EMAIL_ADDRESS][DOMAIN_NAME]" at bounding box center [666, 177] width 118 height 8
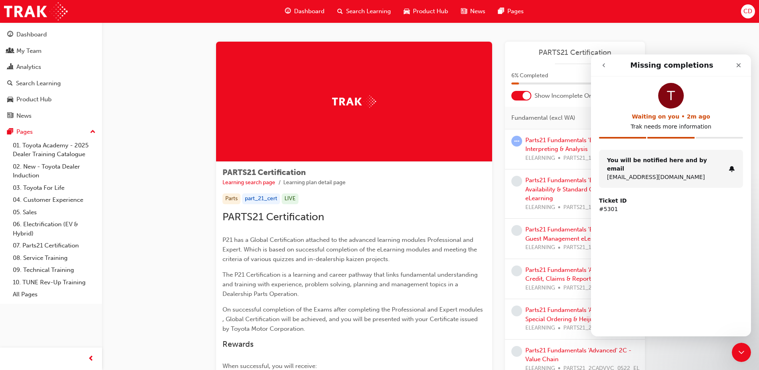
click at [665, 173] on p "[EMAIL_ADDRESS][DOMAIN_NAME]" at bounding box center [666, 177] width 118 height 8
click at [627, 162] on strong "You will be notified here and by email" at bounding box center [657, 164] width 100 height 15
click at [678, 100] on div "T" at bounding box center [671, 96] width 26 height 26
click at [604, 64] on icon "go back" at bounding box center [604, 65] width 2 height 4
click at [605, 64] on icon "go back" at bounding box center [604, 65] width 6 height 6
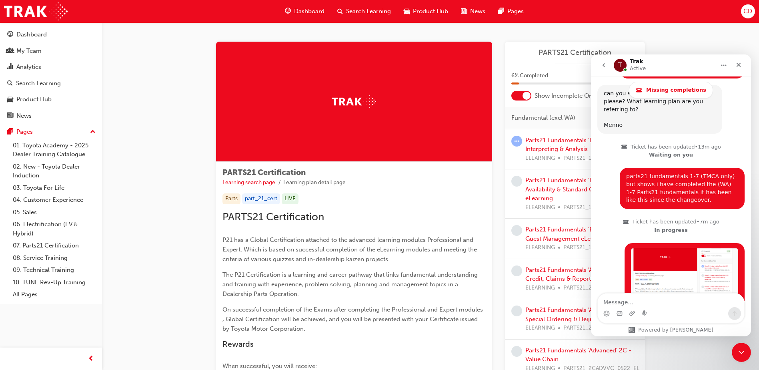
scroll to position [720, 0]
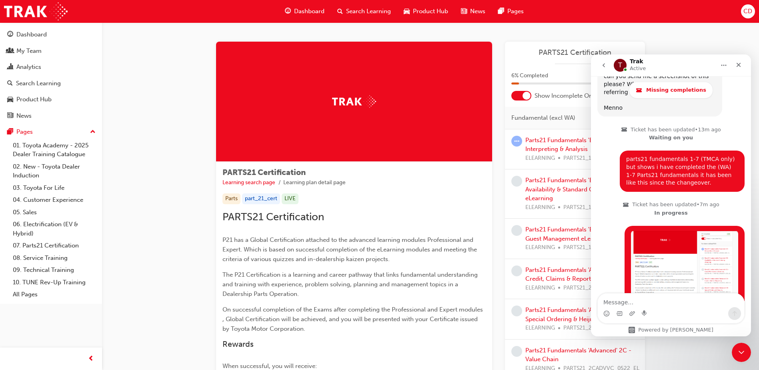
click at [604, 65] on icon "go back" at bounding box center [604, 65] width 2 height 4
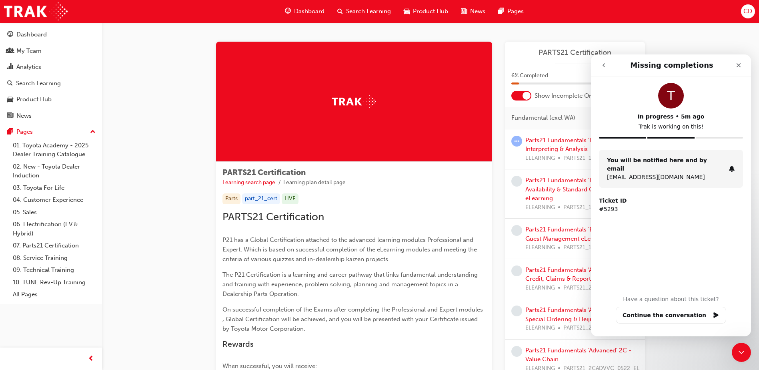
scroll to position [0, 0]
click at [604, 65] on icon "go back" at bounding box center [604, 65] width 2 height 4
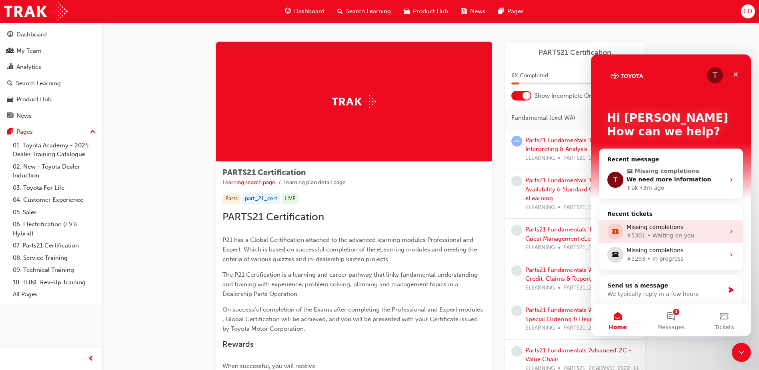
click at [661, 228] on div "Missing completions" at bounding box center [676, 227] width 98 height 8
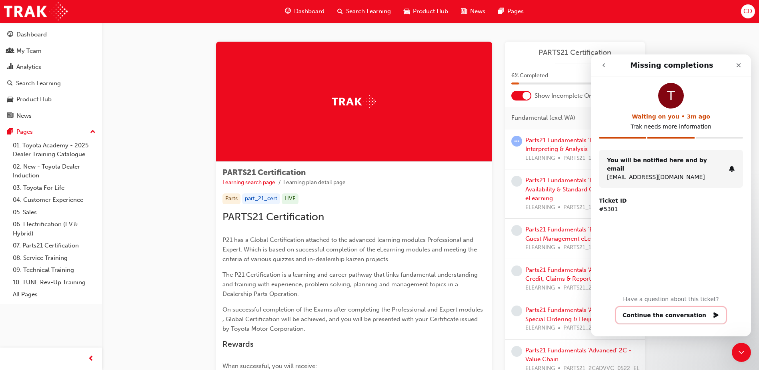
click at [675, 312] on button "Continue the conversation" at bounding box center [671, 314] width 110 height 17
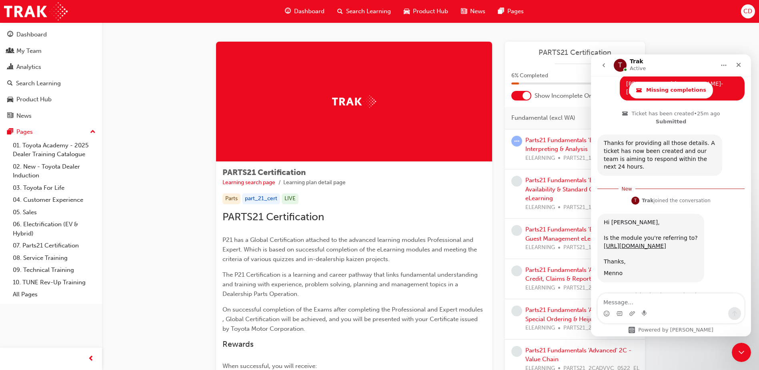
scroll to position [381, 0]
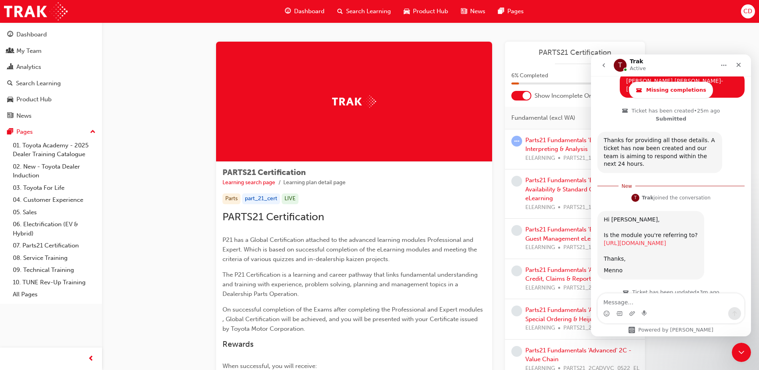
click at [653, 240] on link "https://tdd.ontrak.app/learning/fcf4a604-f3f8-4188-8b98-f43e367d3e36" at bounding box center [635, 243] width 62 height 6
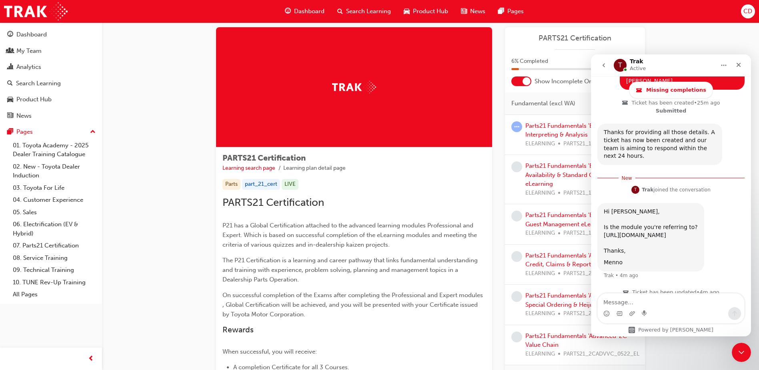
scroll to position [0, 0]
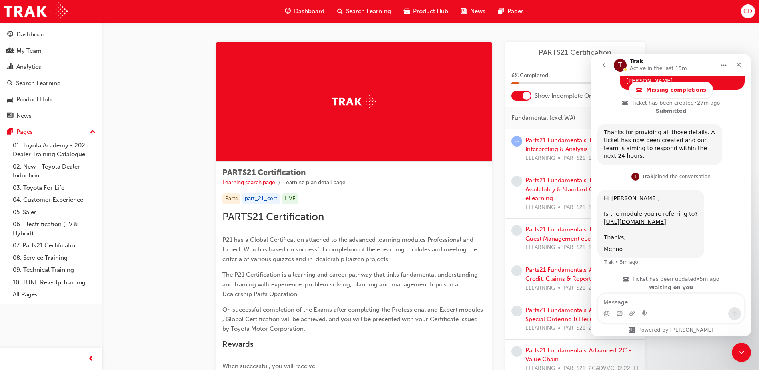
scroll to position [435, 0]
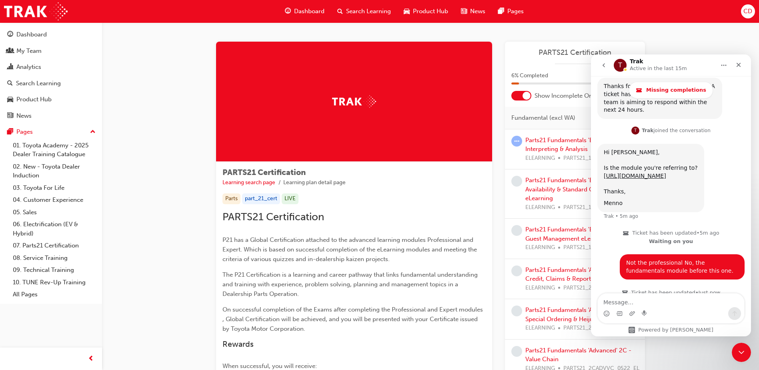
click at [605, 66] on icon "go back" at bounding box center [604, 65] width 6 height 6
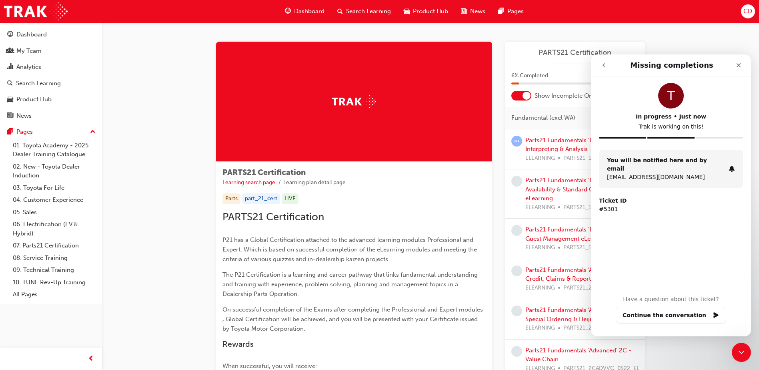
click at [605, 66] on icon "go back" at bounding box center [604, 65] width 6 height 6
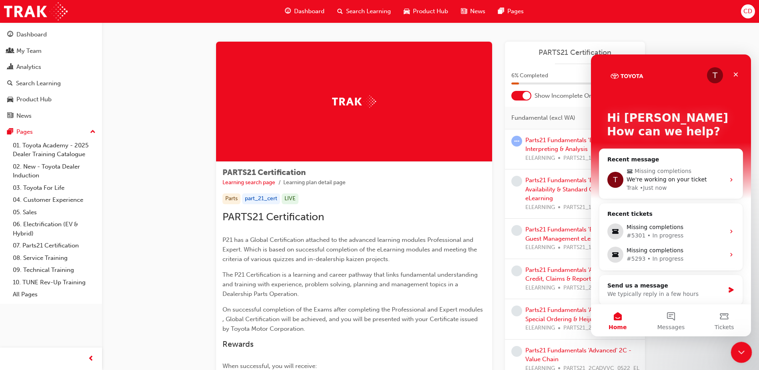
click at [739, 351] on icon "Close Intercom Messenger" at bounding box center [740, 350] width 6 height 3
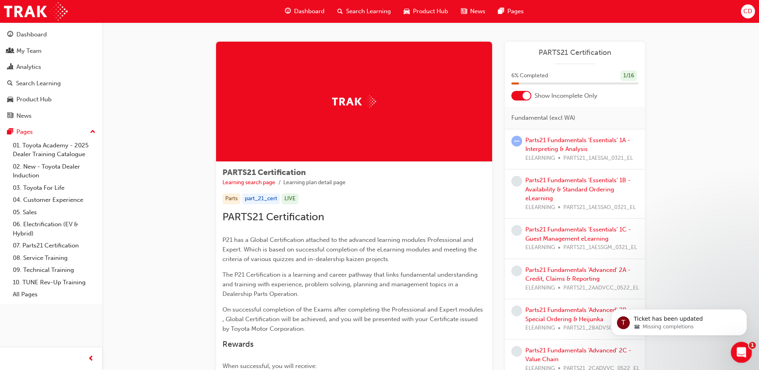
click at [745, 349] on icon "Open Intercom Messenger" at bounding box center [740, 351] width 13 height 13
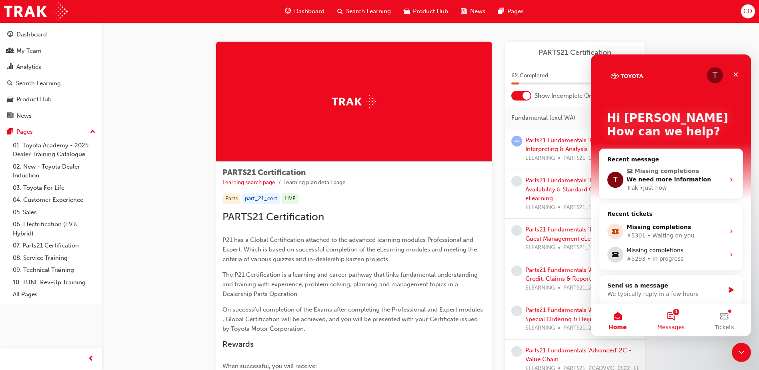
click at [677, 317] on button "1 Messages" at bounding box center [670, 320] width 53 height 32
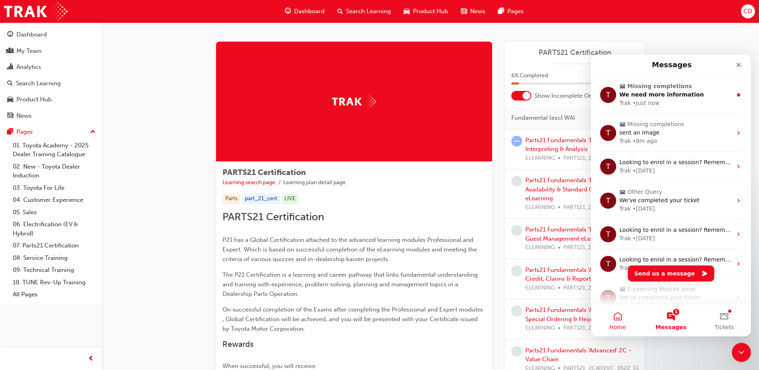
click at [625, 322] on button "Home" at bounding box center [617, 320] width 53 height 32
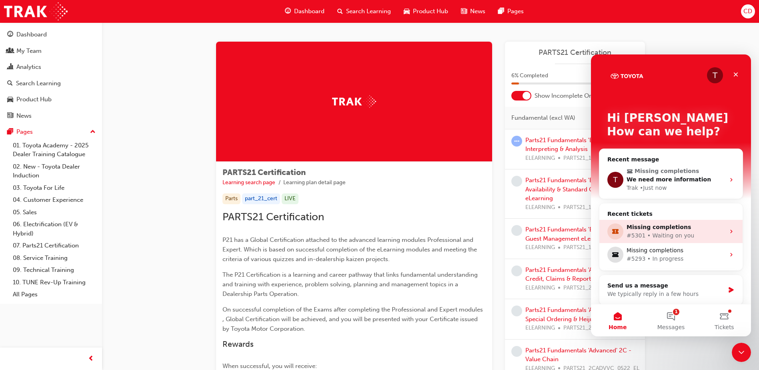
click at [647, 229] on div "Missing completions" at bounding box center [676, 227] width 98 height 8
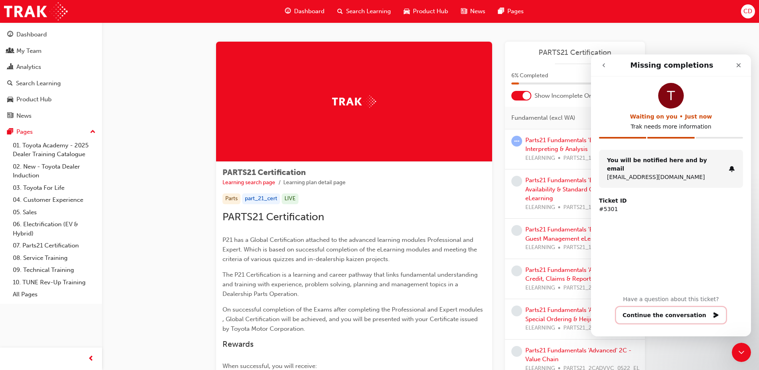
click at [646, 318] on button "Continue the conversation" at bounding box center [671, 314] width 110 height 17
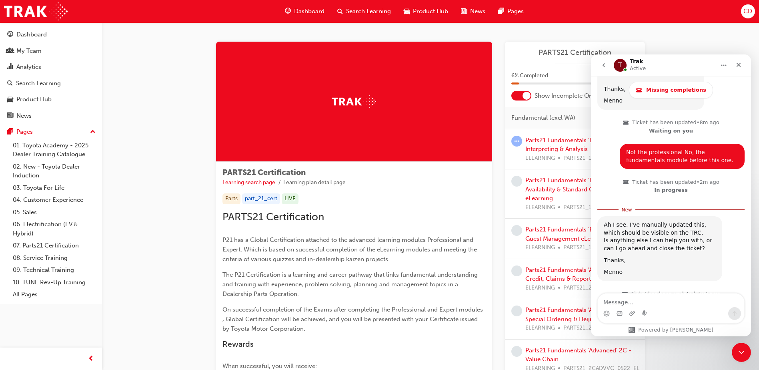
scroll to position [539, 0]
click at [658, 297] on textarea "Message…" at bounding box center [671, 300] width 146 height 14
type textarea "a"
type textarea "t"
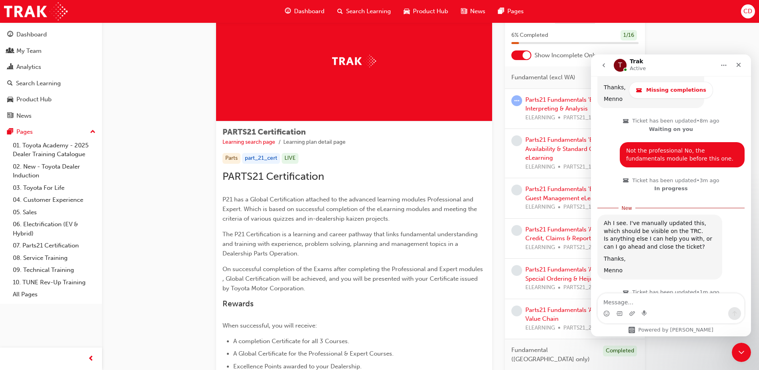
scroll to position [0, 0]
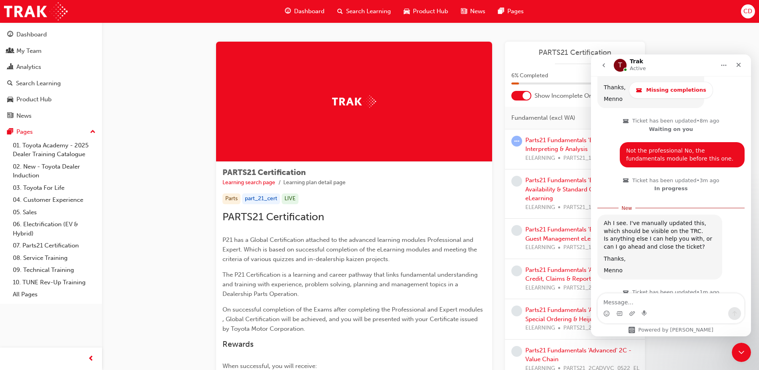
click at [619, 302] on textarea "Message…" at bounding box center [671, 300] width 146 height 14
type textarea "thank you, you can close the ticket."
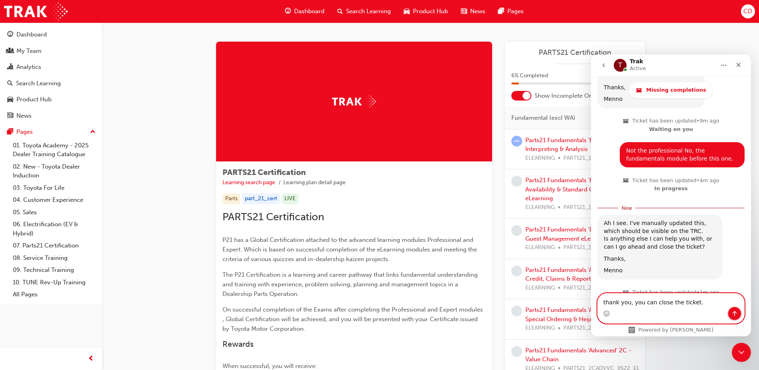
click at [733, 310] on button "Send a message…" at bounding box center [734, 313] width 13 height 13
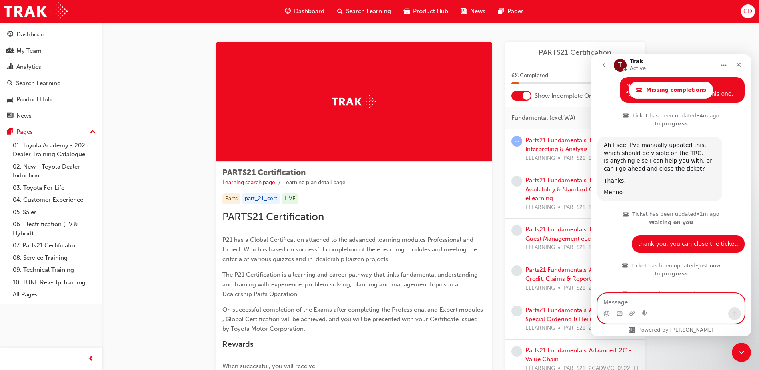
scroll to position [605, 0]
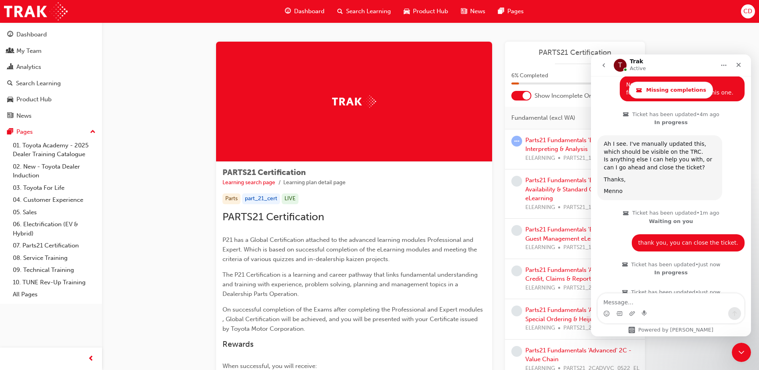
click at [603, 64] on icon "go back" at bounding box center [604, 65] width 6 height 6
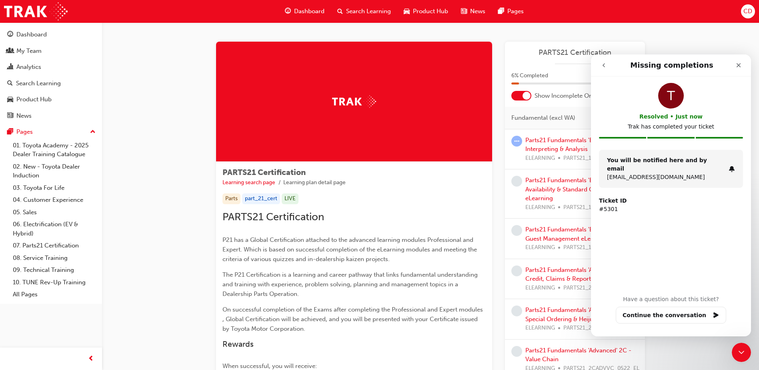
click at [603, 64] on icon "go back" at bounding box center [604, 65] width 6 height 6
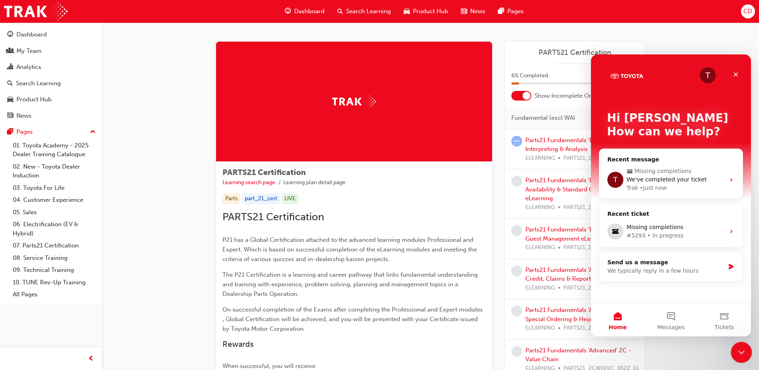
click at [739, 351] on icon "Close Intercom Messenger" at bounding box center [740, 350] width 6 height 3
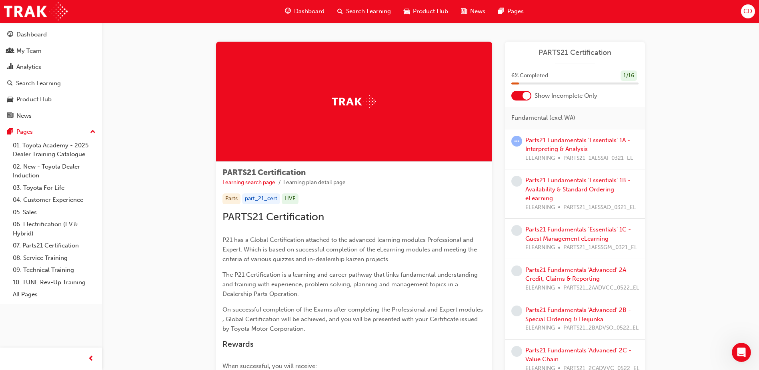
click at [313, 9] on span "Dashboard" at bounding box center [309, 11] width 30 height 9
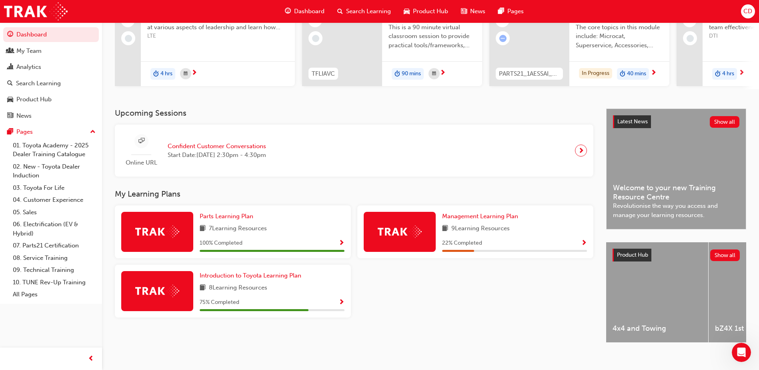
scroll to position [108, 0]
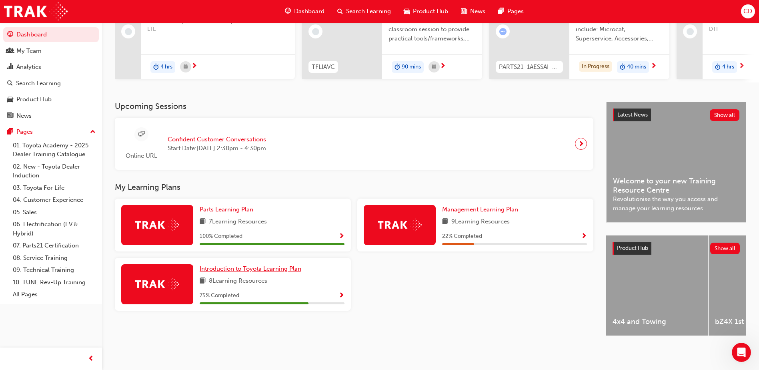
click at [246, 266] on span "Introduction to Toyota Learning Plan" at bounding box center [251, 268] width 102 height 7
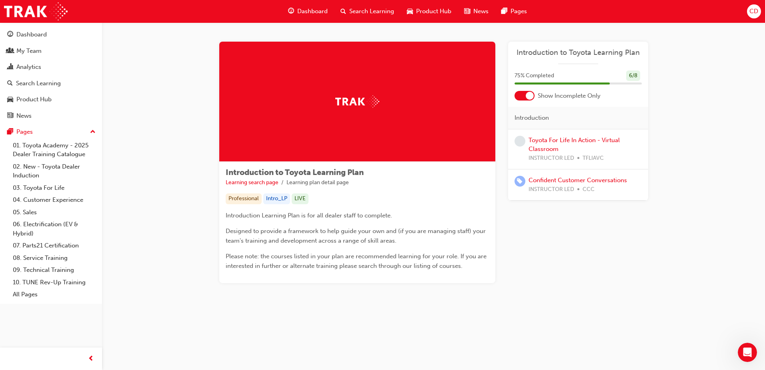
click at [318, 13] on span "Dashboard" at bounding box center [312, 11] width 30 height 9
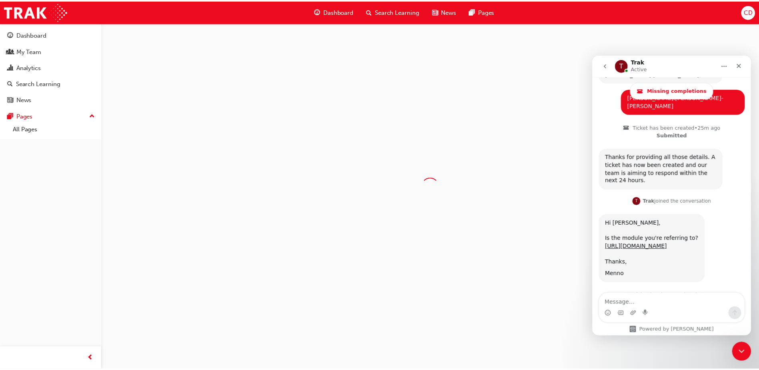
scroll to position [368, 0]
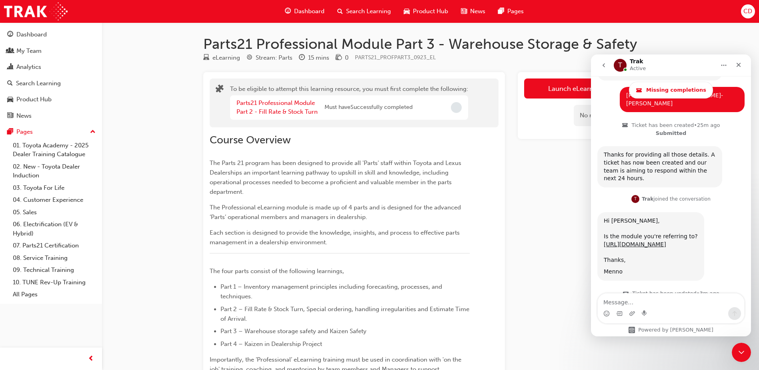
click at [618, 303] on textarea "Message…" at bounding box center [671, 300] width 146 height 14
type textarea "n"
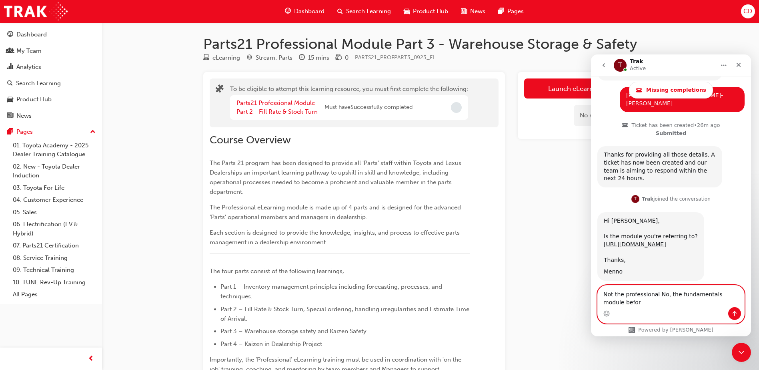
scroll to position [376, 0]
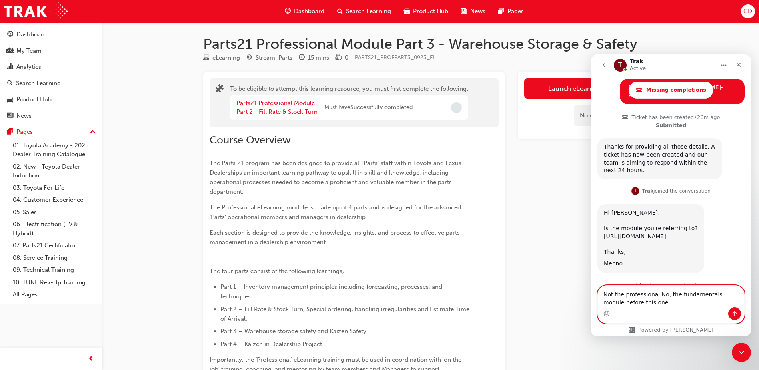
type textarea "Not the professional No, the fundamentals module before this one."
click at [735, 312] on icon "Send a message…" at bounding box center [734, 313] width 6 height 6
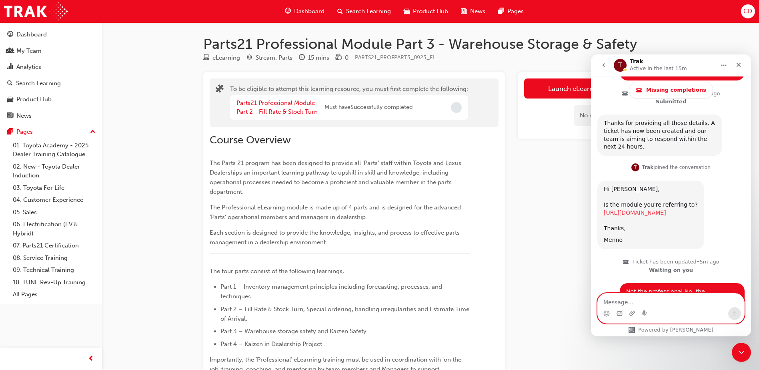
scroll to position [427, 0]
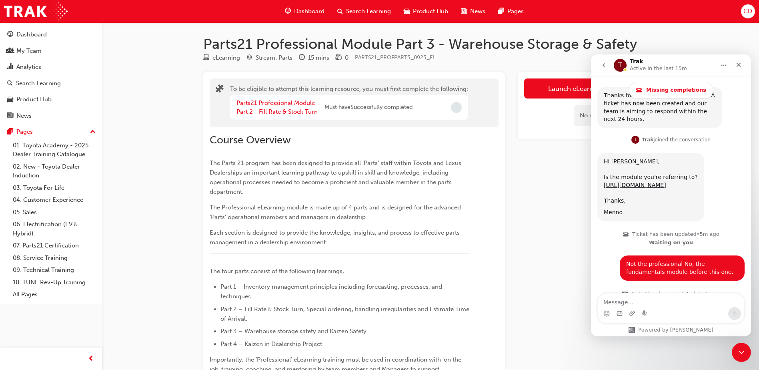
click at [607, 62] on button "go back" at bounding box center [603, 65] width 15 height 15
click at [604, 65] on icon "go back" at bounding box center [604, 65] width 6 height 6
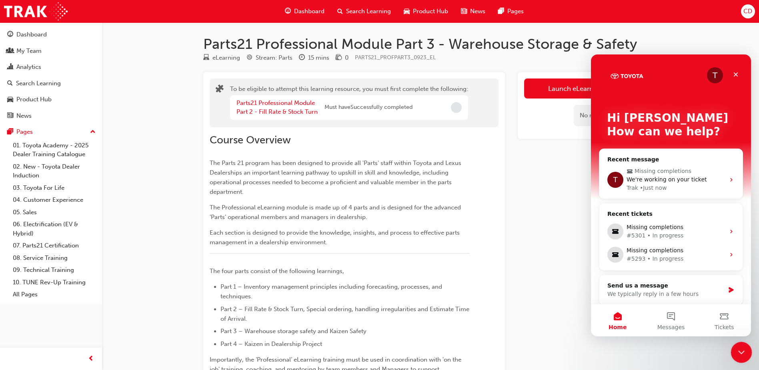
click at [735, 345] on div "Close Intercom Messenger" at bounding box center [740, 350] width 19 height 19
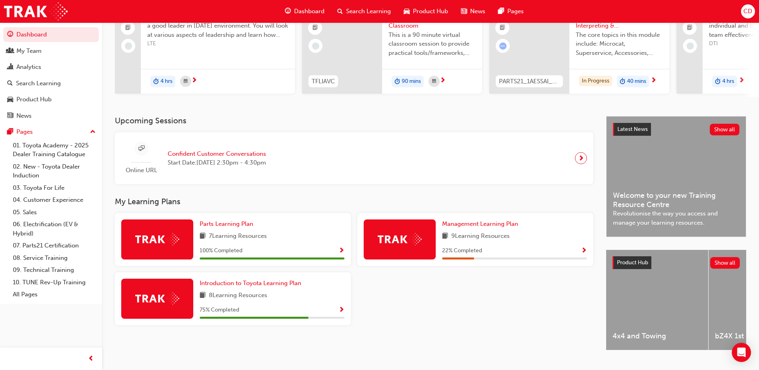
scroll to position [108, 0]
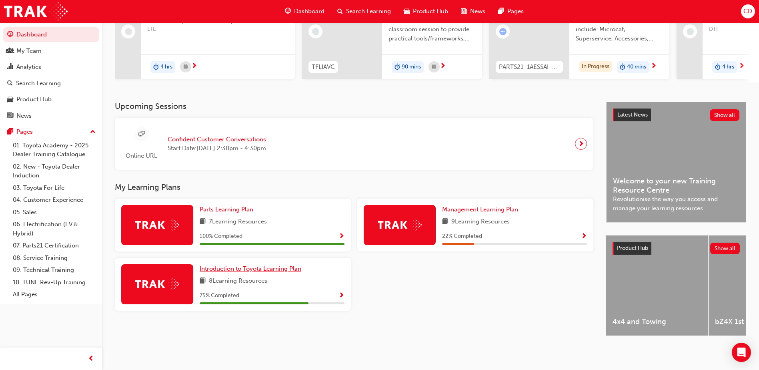
click at [237, 266] on span "Introduction to Toyota Learning Plan" at bounding box center [251, 268] width 102 height 7
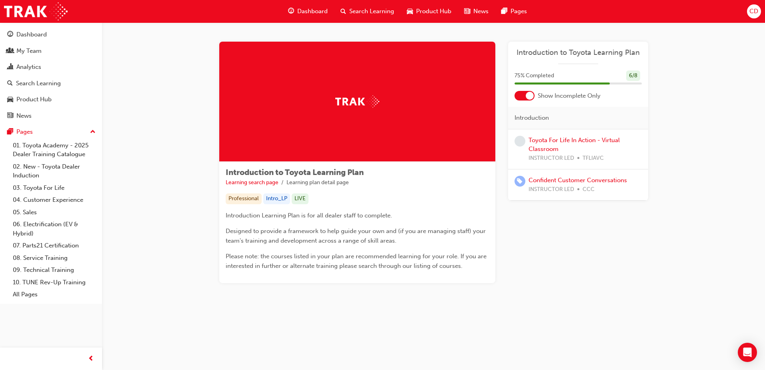
click at [315, 11] on span "Dashboard" at bounding box center [312, 11] width 30 height 9
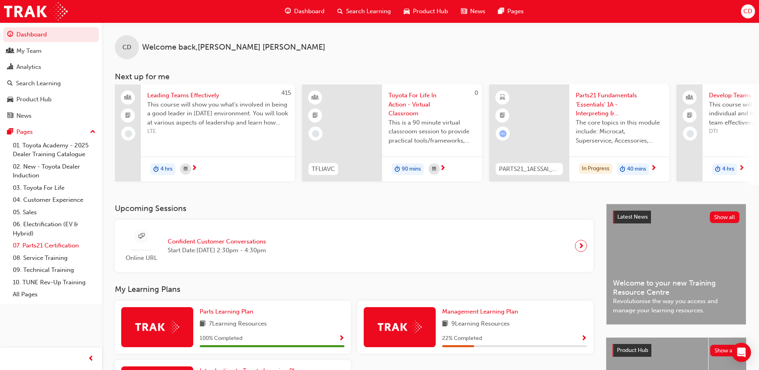
click at [45, 244] on link "07. Parts21 Certification" at bounding box center [54, 245] width 89 height 12
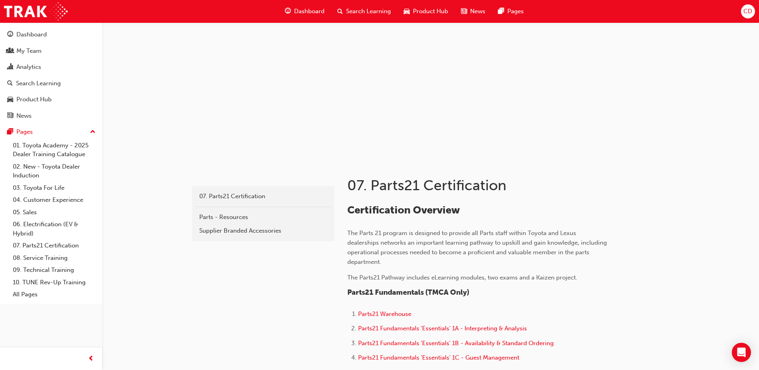
scroll to position [40, 0]
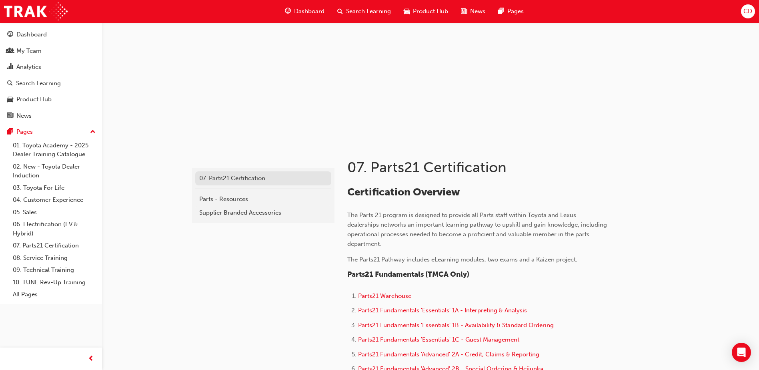
click at [244, 175] on div "07. Parts21 Certification" at bounding box center [263, 178] width 128 height 9
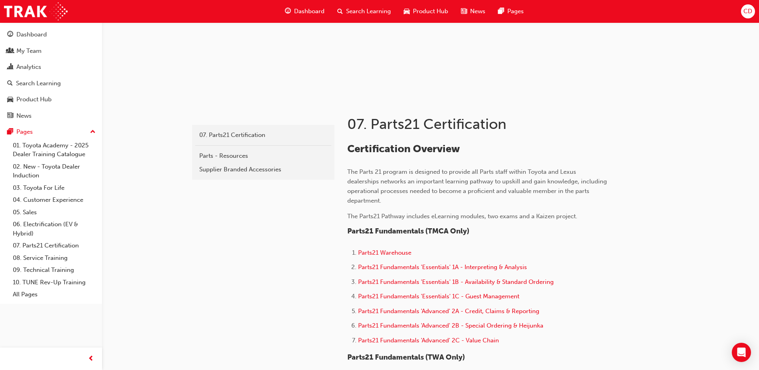
scroll to position [80, 0]
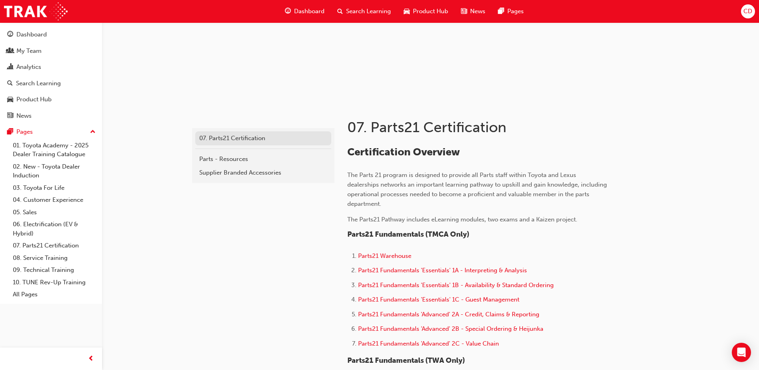
click at [222, 138] on div "07. Parts21 Certification" at bounding box center [263, 138] width 128 height 9
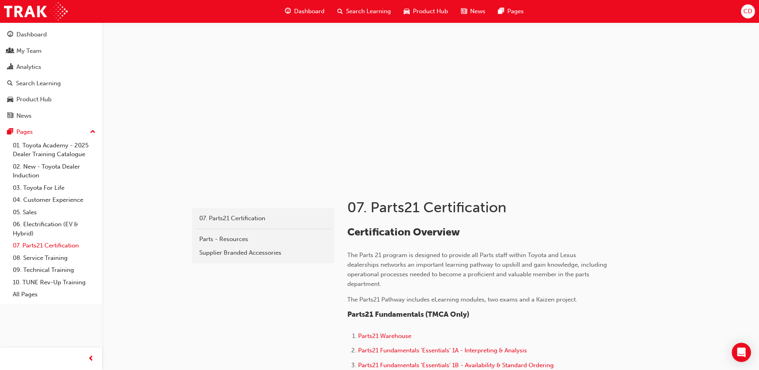
click at [66, 244] on link "07. Parts21 Certification" at bounding box center [54, 245] width 89 height 12
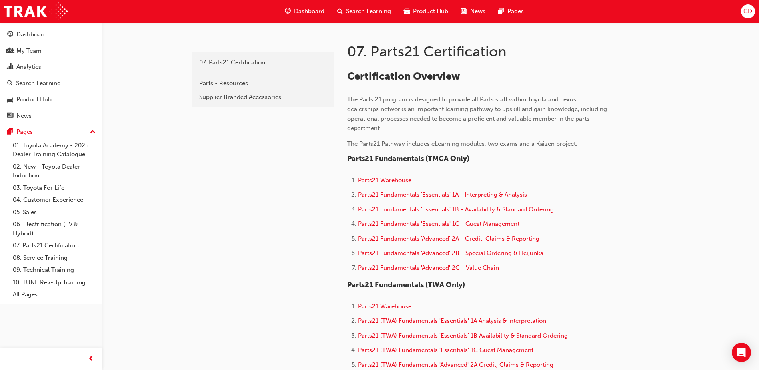
scroll to position [160, 0]
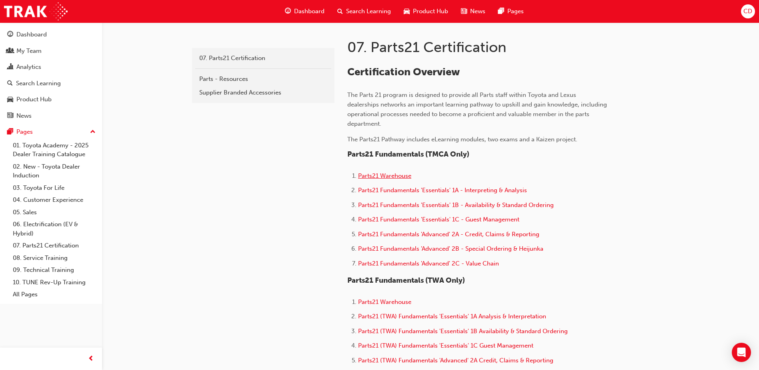
click at [381, 175] on span "Parts21 Warehouse" at bounding box center [384, 175] width 53 height 7
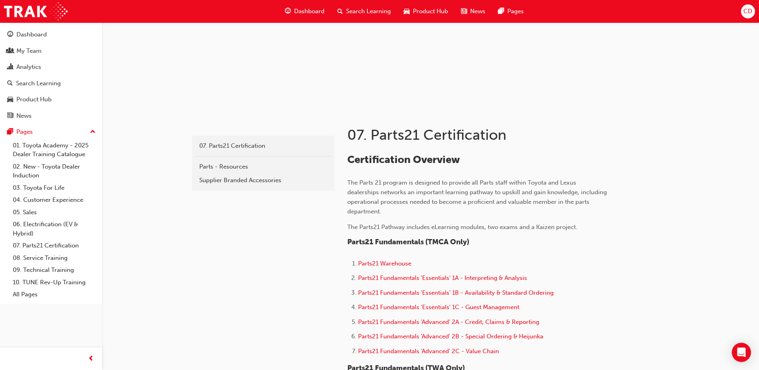
scroll to position [80, 0]
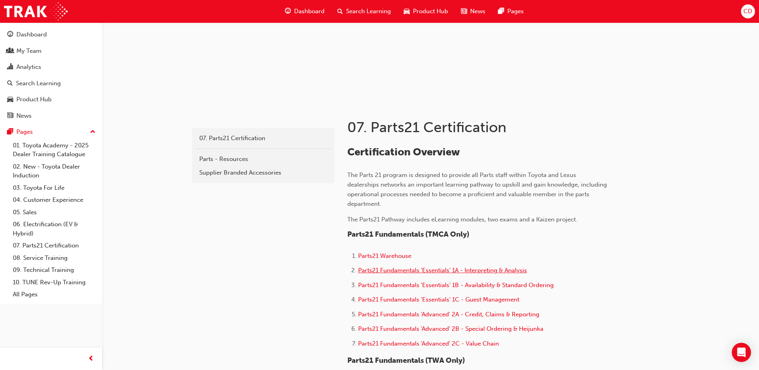
click at [384, 271] on span "Parts21 Fundamentals 'Essentials' 1A - Interpreting & Analysis" at bounding box center [442, 269] width 169 height 7
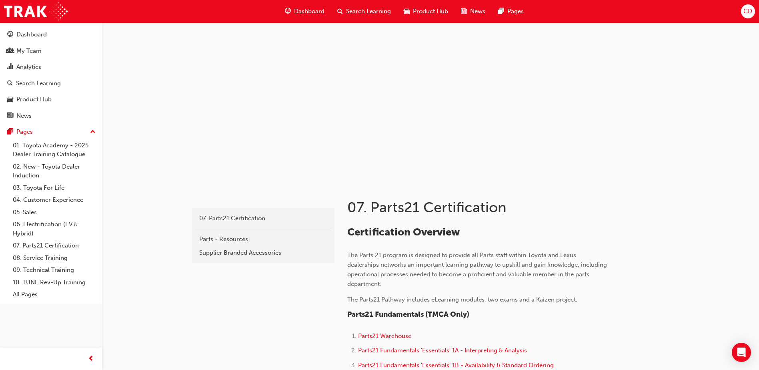
click at [245, 216] on div "07. Parts21 Certification" at bounding box center [263, 218] width 128 height 9
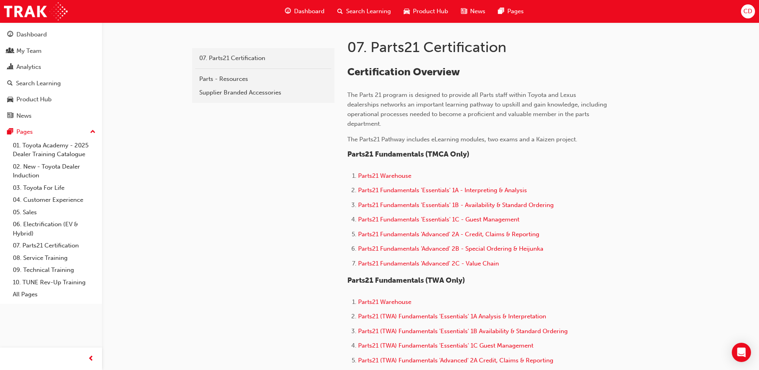
scroll to position [200, 0]
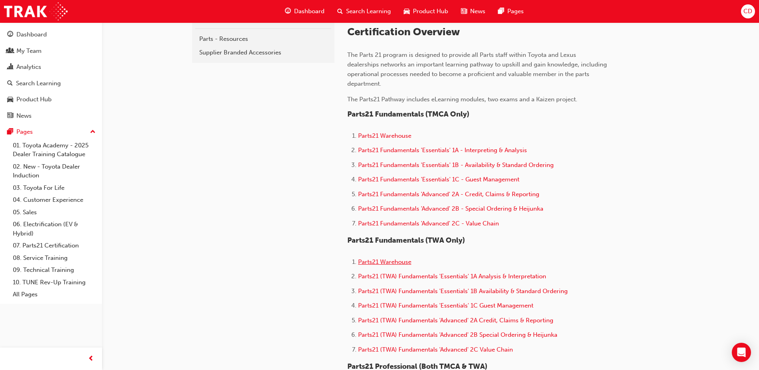
click at [367, 260] on span "Parts21 Warehouse" at bounding box center [384, 261] width 53 height 7
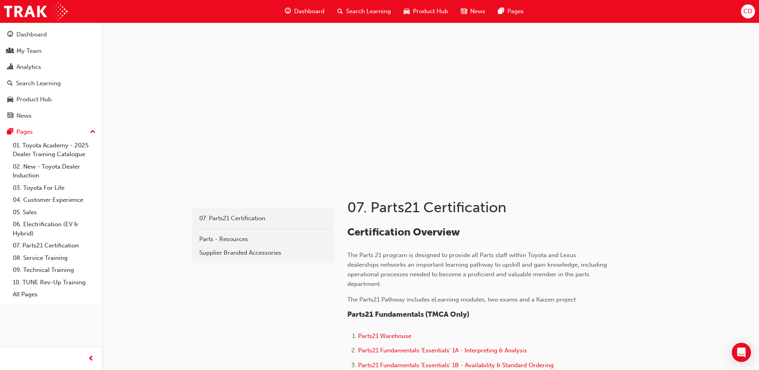
click at [419, 208] on h1 "07. Parts21 Certification" at bounding box center [478, 207] width 262 height 18
click at [555, 237] on h2 "Certification Overview" at bounding box center [477, 232] width 260 height 13
click at [387, 312] on span "Parts21 Fundamentals (TMCA Only)" at bounding box center [408, 314] width 122 height 9
click at [208, 238] on div "Parts - Resources" at bounding box center [263, 238] width 128 height 9
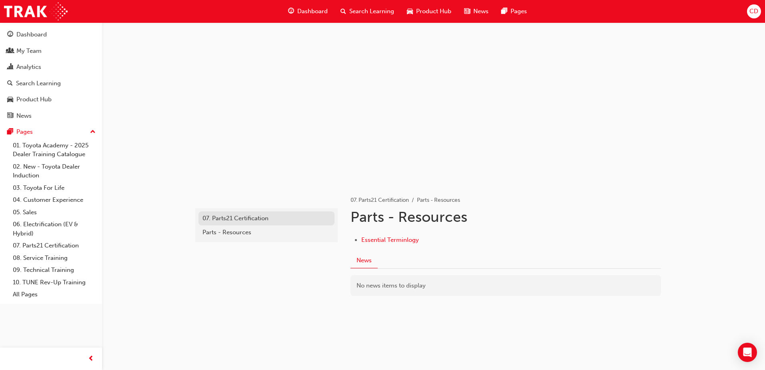
click at [208, 216] on div "07. Parts21 Certification" at bounding box center [266, 218] width 128 height 9
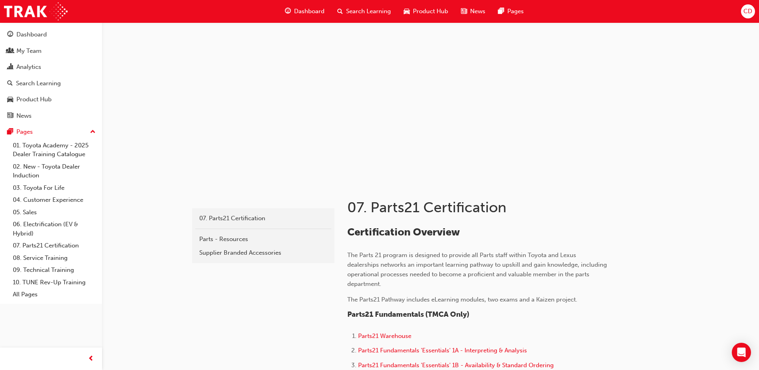
click at [388, 234] on span "Certification Overview" at bounding box center [403, 232] width 112 height 12
click at [457, 216] on h1 "07. Parts21 Certification" at bounding box center [478, 207] width 262 height 18
click at [465, 209] on h1 "07. Parts21 Certification" at bounding box center [478, 207] width 262 height 18
click at [483, 208] on h1 "07. Parts21 Certification" at bounding box center [478, 207] width 262 height 18
click at [28, 244] on link "07. Parts21 Certification" at bounding box center [54, 245] width 89 height 12
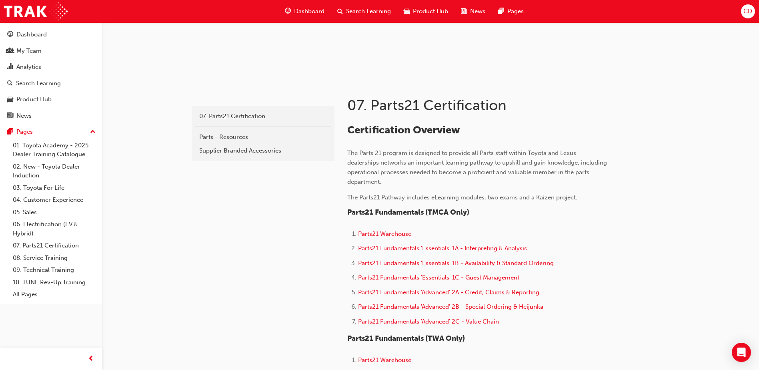
scroll to position [120, 0]
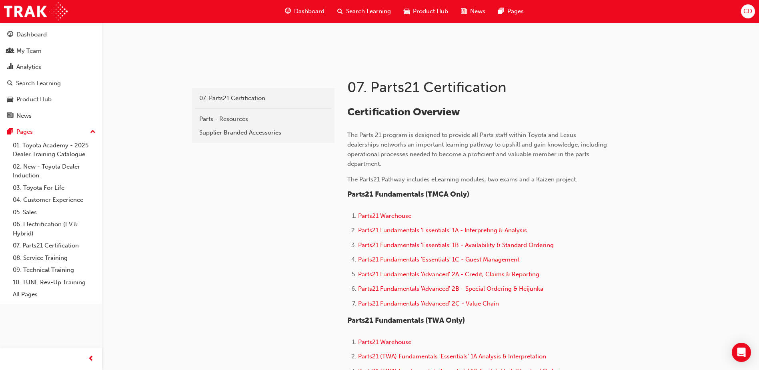
click at [59, 242] on link "07. Parts21 Certification" at bounding box center [54, 245] width 89 height 12
click at [449, 84] on h1 "07. Parts21 Certification" at bounding box center [478, 87] width 262 height 18
drag, startPoint x: 603, startPoint y: 124, endPoint x: 607, endPoint y: 127, distance: 4.9
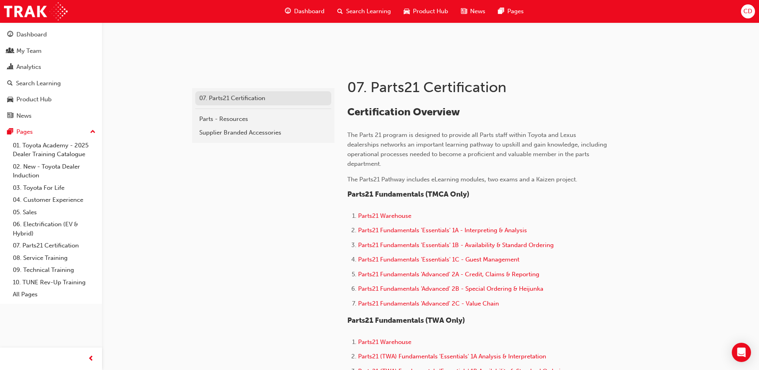
click at [240, 100] on div "07. Parts21 Certification" at bounding box center [263, 98] width 128 height 9
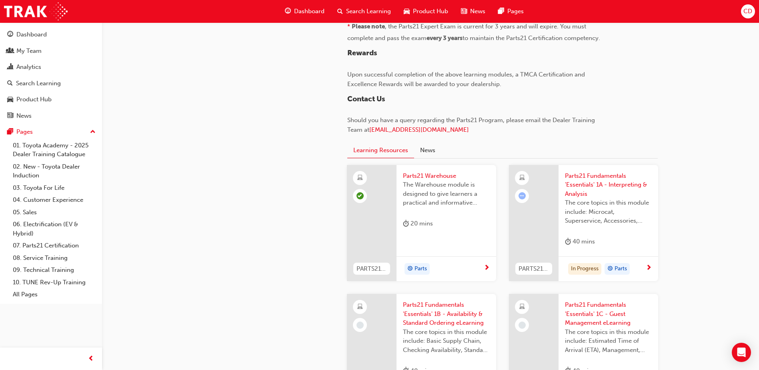
scroll to position [720, 0]
click at [372, 148] on button "Learning Resources" at bounding box center [380, 149] width 67 height 16
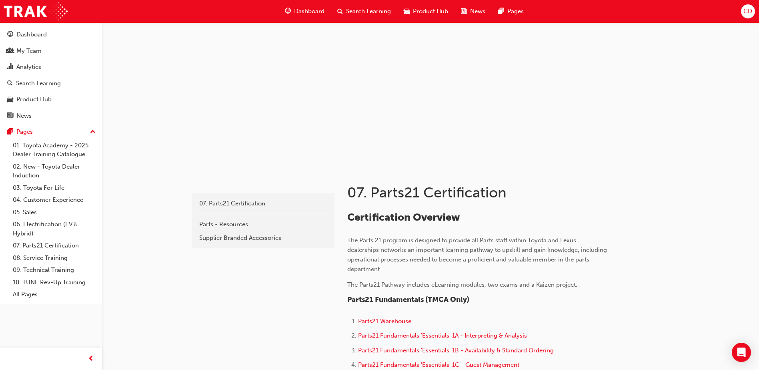
scroll to position [0, 0]
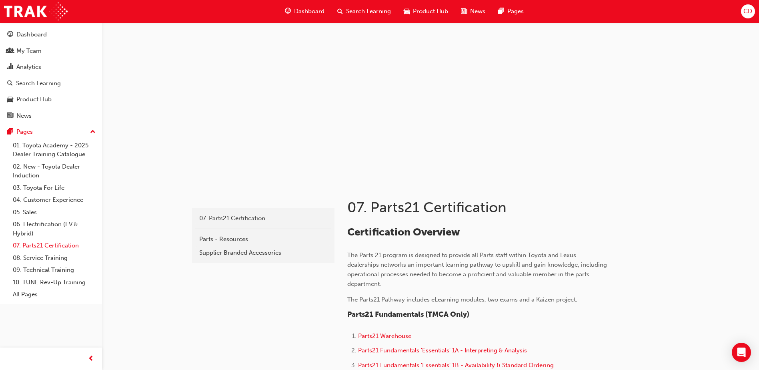
click at [65, 244] on link "07. Parts21 Certification" at bounding box center [54, 245] width 89 height 12
click at [42, 52] on div "My Team" at bounding box center [51, 51] width 88 height 10
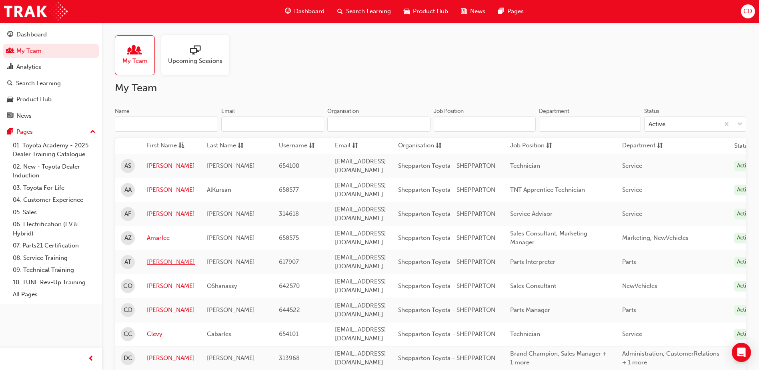
click at [161, 257] on link "[PERSON_NAME]" at bounding box center [171, 261] width 48 height 9
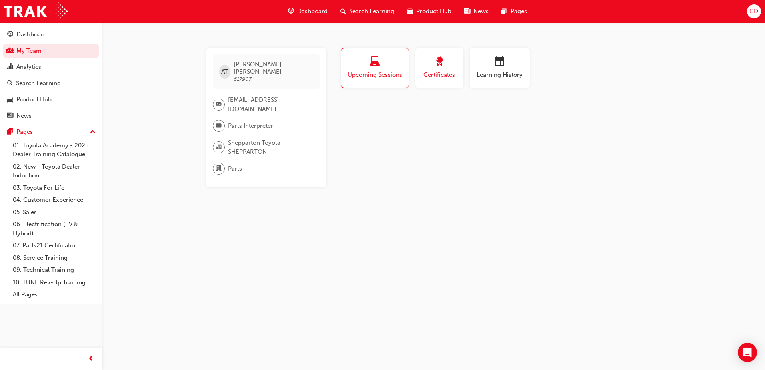
click at [459, 71] on button "Certificates" at bounding box center [439, 68] width 48 height 40
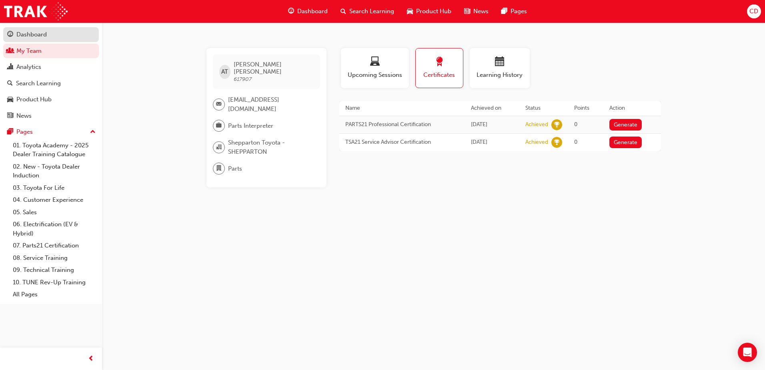
click at [32, 37] on div "Dashboard" at bounding box center [31, 34] width 30 height 9
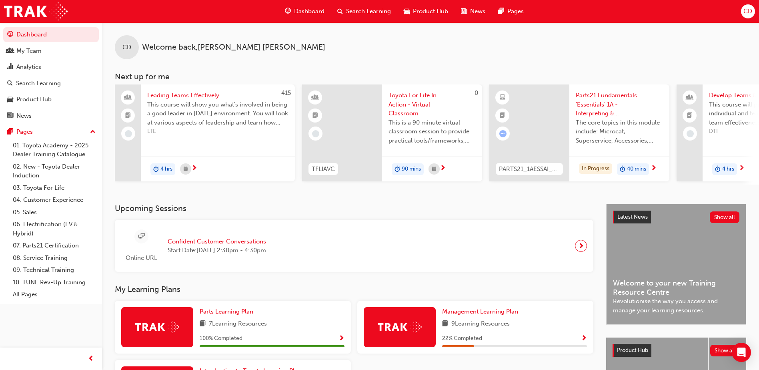
click at [674, 62] on div "CD Welcome back , [PERSON_NAME] Next up for me 415 Leading Teams Effectively Th…" at bounding box center [430, 103] width 657 height 162
click at [309, 10] on span "Dashboard" at bounding box center [309, 11] width 30 height 9
